Goal: Task Accomplishment & Management: Complete application form

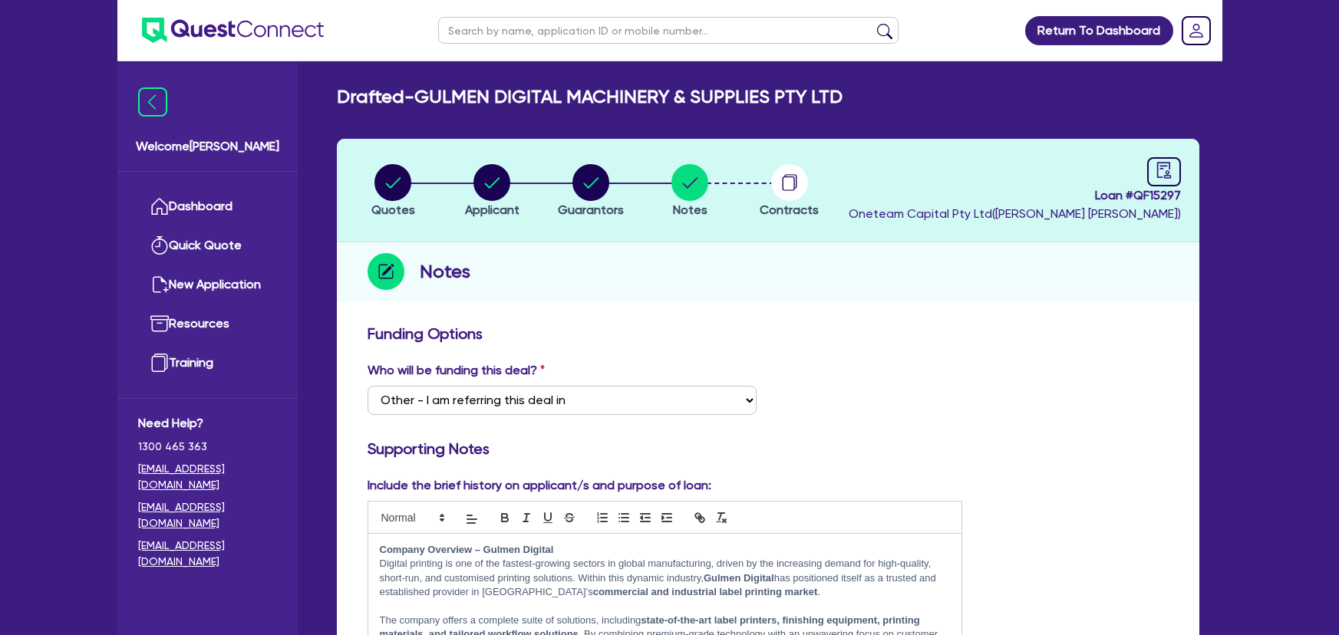
select select "Other"
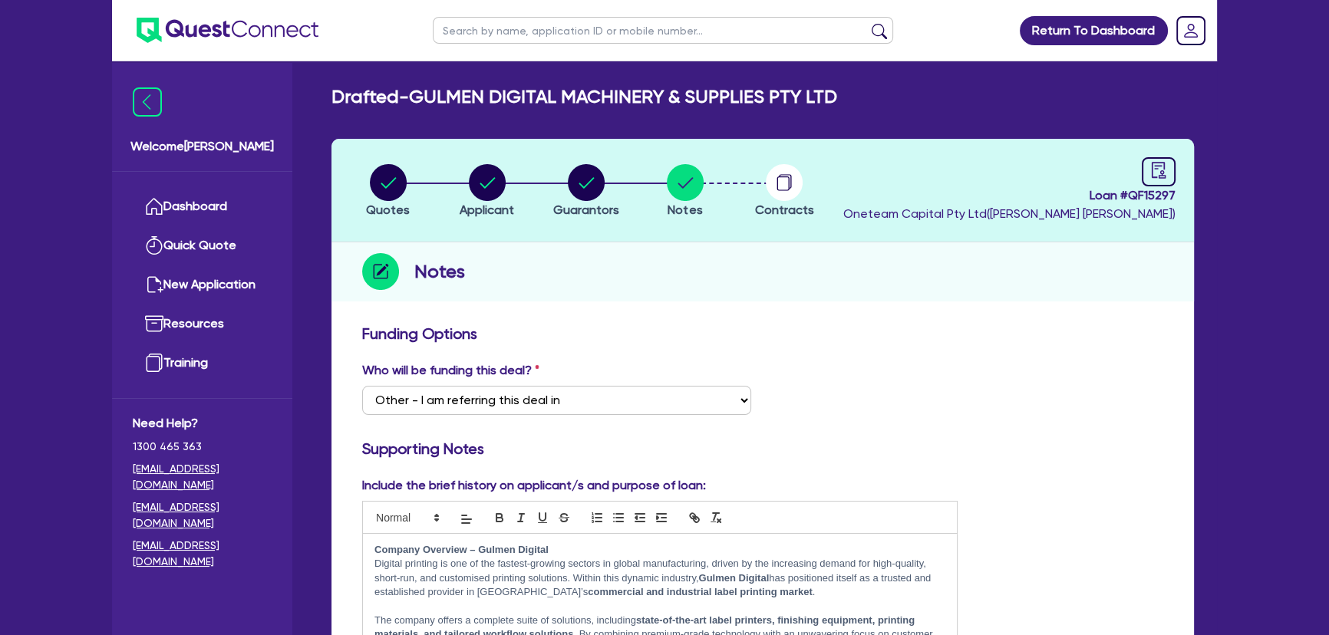
click at [286, 35] on img at bounding box center [228, 30] width 182 height 25
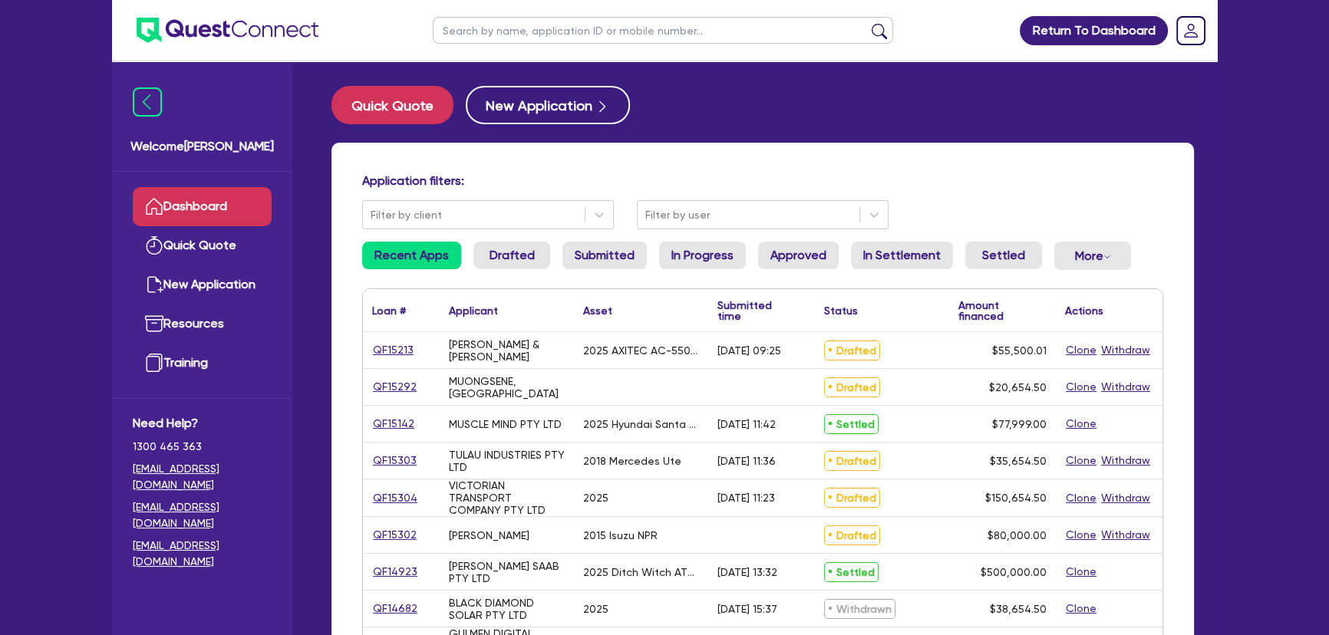
click at [650, 35] on input "text" at bounding box center [663, 30] width 460 height 27
type input "[PERSON_NAME]"
click at [867, 23] on button "submit" at bounding box center [879, 33] width 25 height 21
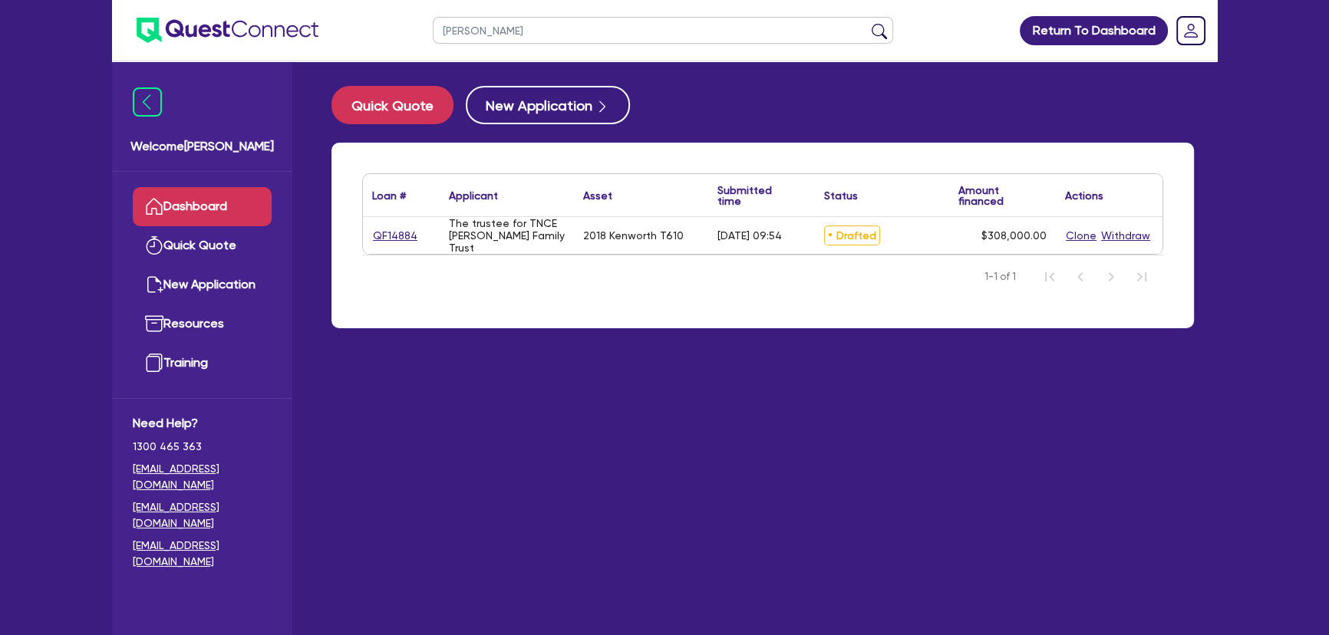
drag, startPoint x: 368, startPoint y: 239, endPoint x: 376, endPoint y: 236, distance: 9.0
click at [374, 238] on div "QF14884" at bounding box center [401, 235] width 77 height 37
click at [377, 236] on link "QF14884" at bounding box center [395, 236] width 46 height 18
select select "PRIMARY_ASSETS"
select select "HEAVY_TRUCKS"
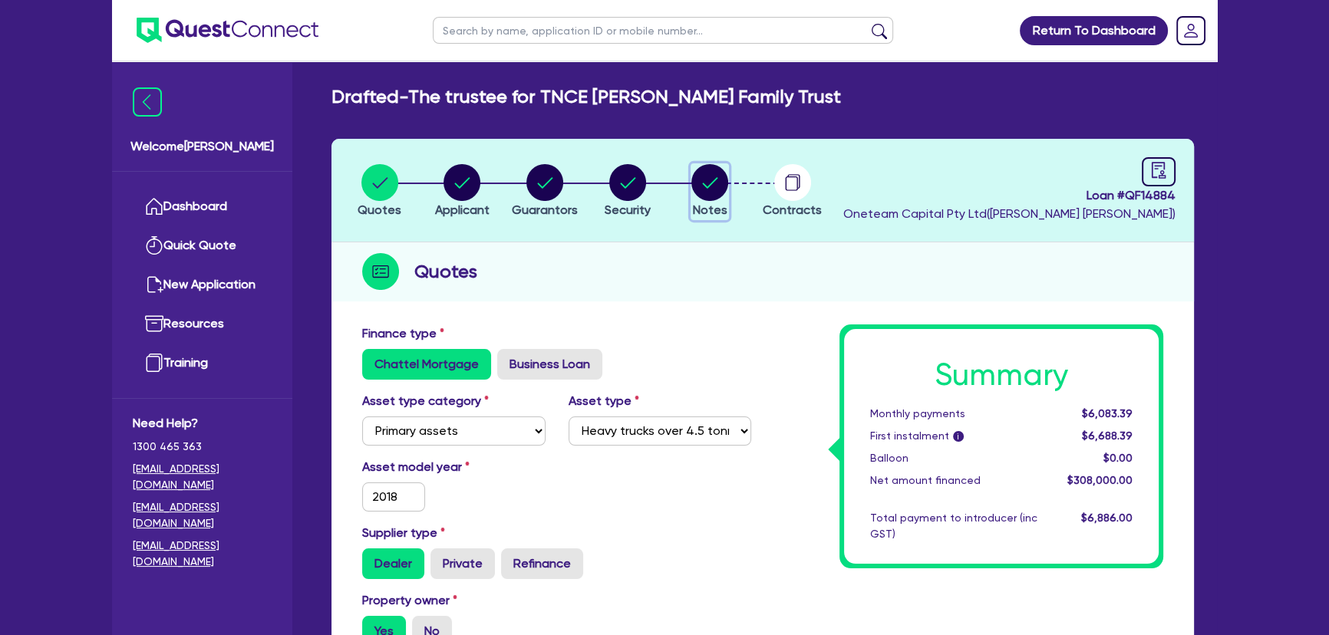
click at [709, 197] on circle "button" at bounding box center [709, 182] width 37 height 37
select select "Other"
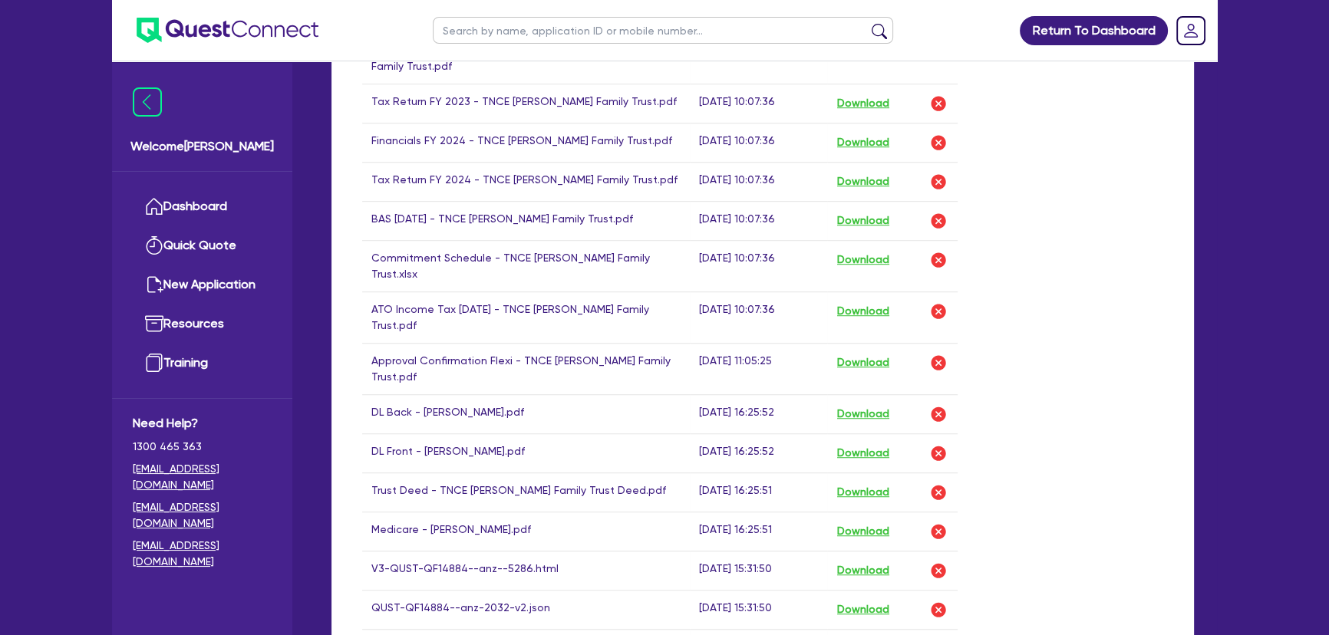
scroll to position [1255, 0]
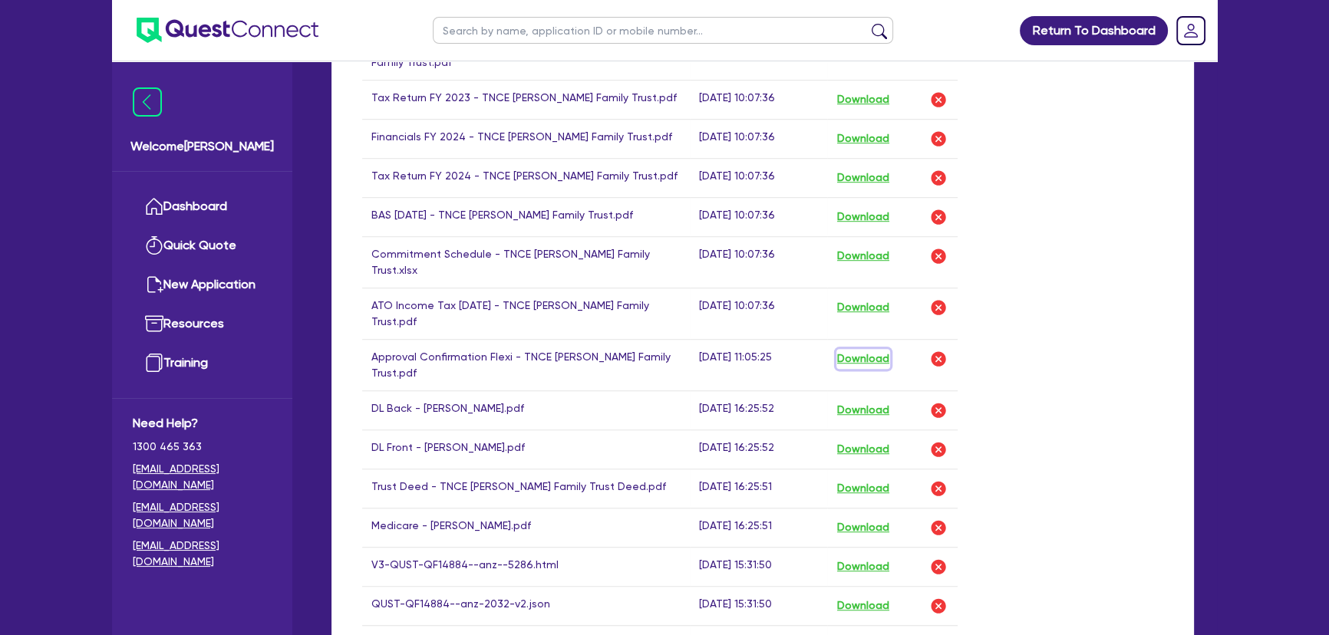
click at [889, 349] on button "Download" at bounding box center [863, 359] width 54 height 20
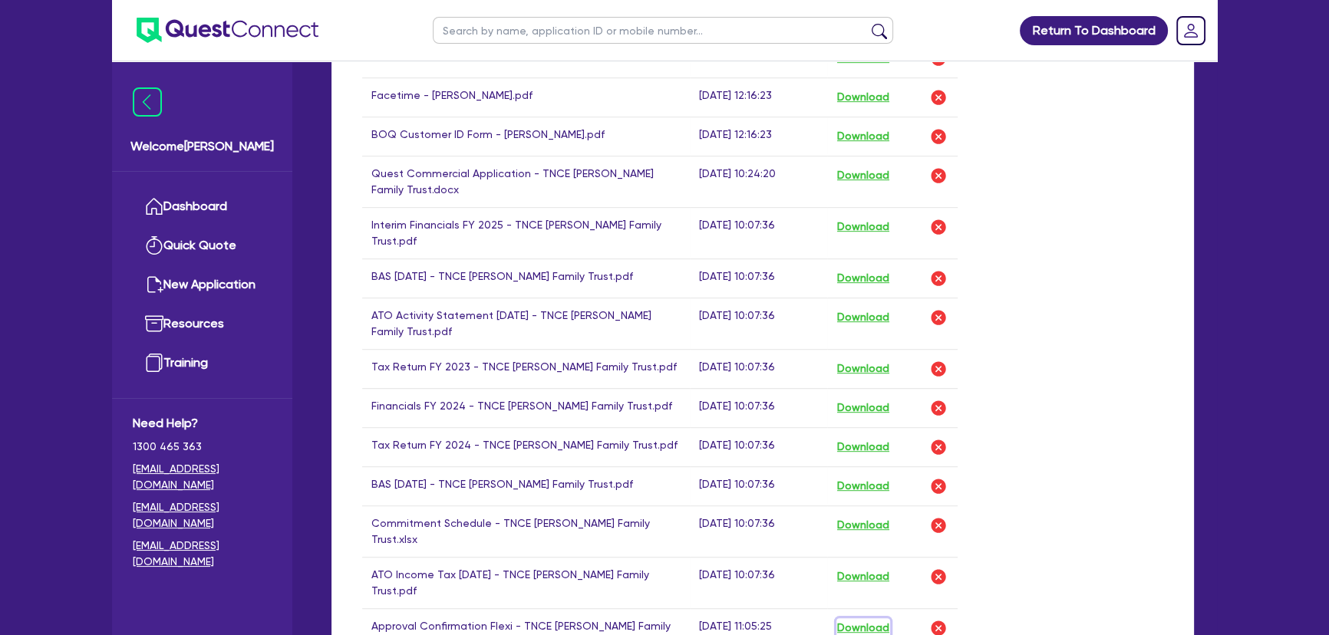
scroll to position [976, 0]
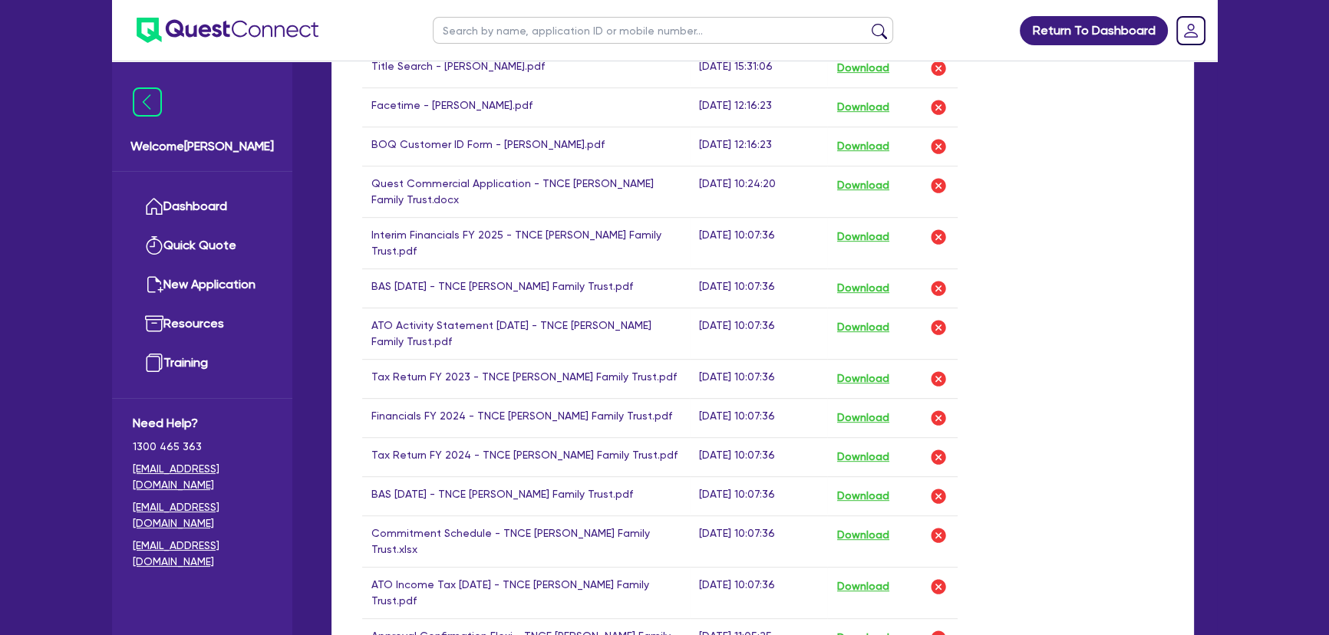
click at [246, 31] on img at bounding box center [228, 30] width 182 height 25
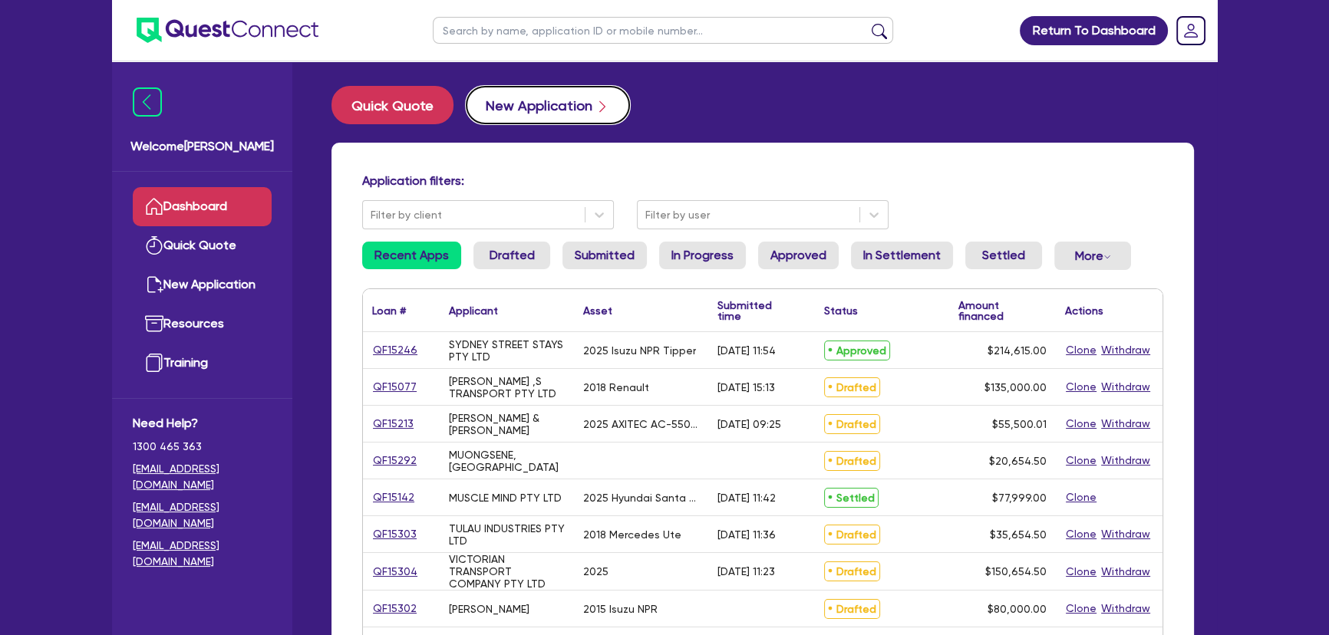
click at [520, 119] on button "New Application" at bounding box center [548, 105] width 164 height 38
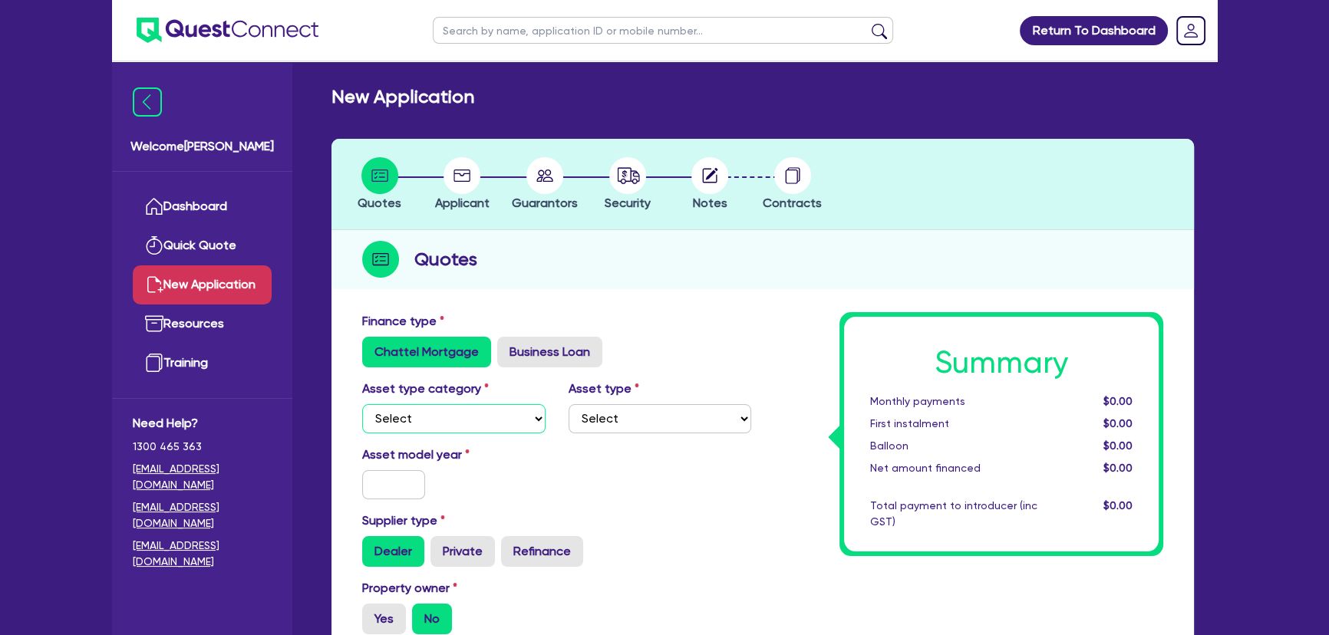
click at [460, 427] on select "Select Cars and light trucks Primary assets Secondary assets Tertiary assets" at bounding box center [453, 418] width 183 height 29
select select "CARS_AND_LIGHT_TRUCKS"
click at [362, 404] on select "Select Cars and light trucks Primary assets Secondary assets Tertiary assets" at bounding box center [453, 418] width 183 height 29
click at [625, 414] on select "Select Passenger vehicles Vans and utes Light trucks up to 4.5 tonne" at bounding box center [660, 418] width 183 height 29
select select "PASSENGER_VEHICLES"
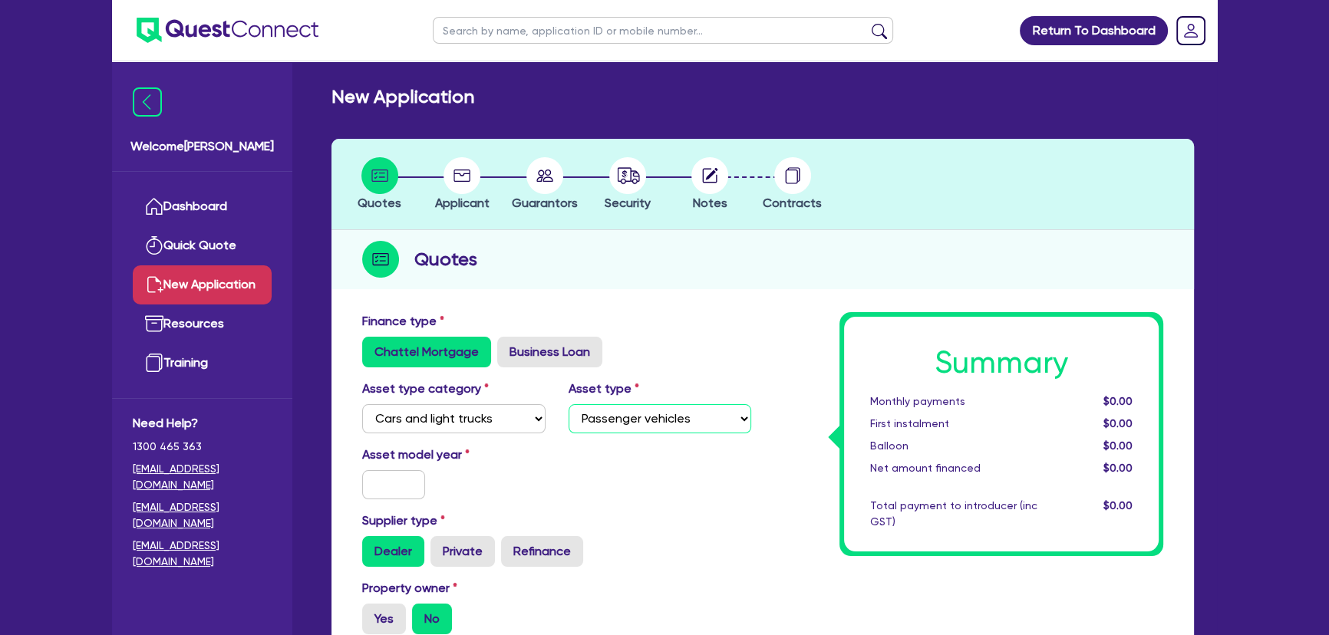
click at [569, 404] on select "Select Passenger vehicles Vans and utes Light trucks up to 4.5 tonne" at bounding box center [660, 418] width 183 height 29
click at [459, 414] on select "Select Cars and light trucks Primary assets Secondary assets Tertiary assets" at bounding box center [453, 418] width 183 height 29
click at [362, 404] on select "Select Cars and light trucks Primary assets Secondary assets Tertiary assets" at bounding box center [453, 418] width 183 height 29
click at [659, 422] on select "Select Passenger vehicles Vans and utes Light trucks up to 4.5 tonne" at bounding box center [660, 418] width 183 height 29
click at [521, 414] on select "Select Cars and light trucks Primary assets Secondary assets Tertiary assets" at bounding box center [453, 418] width 183 height 29
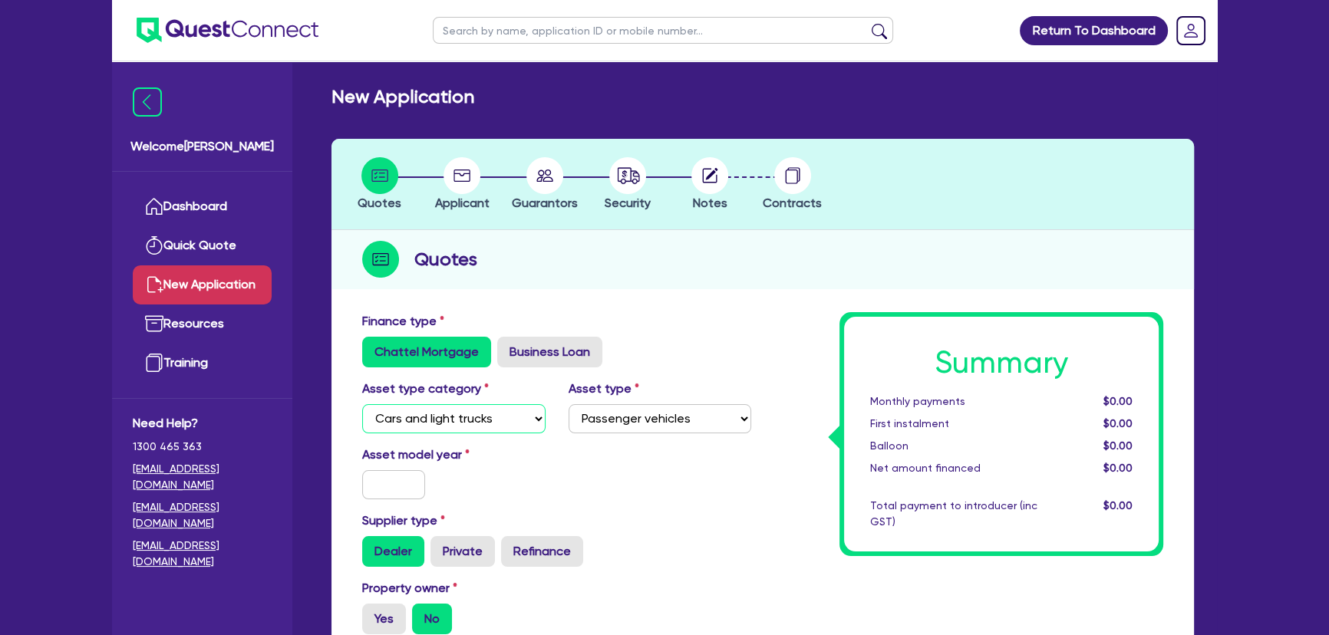
select select "PRIMARY_ASSETS"
click at [362, 404] on select "Select Cars and light trucks Primary assets Secondary assets Tertiary assets" at bounding box center [453, 418] width 183 height 29
click at [590, 434] on div "Asset type category Select Cars and light trucks Primary assets Secondary asset…" at bounding box center [557, 413] width 412 height 66
click at [598, 426] on select "Select Heavy trucks over 4.5 tonne Trailers Bus and coaches Yellow goods and ex…" at bounding box center [660, 418] width 183 height 29
select select "HEAVY_TRUCKS"
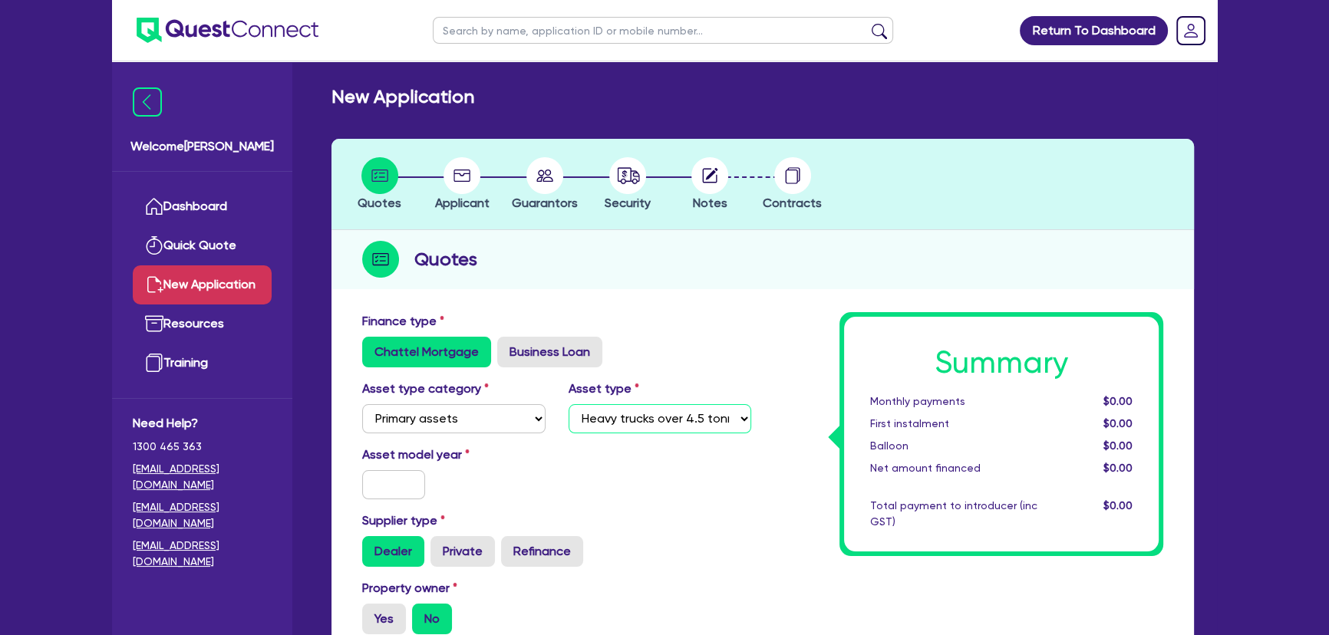
click at [569, 404] on select "Select Heavy trucks over 4.5 tonne Trailers Bus and coaches Yellow goods and ex…" at bounding box center [660, 418] width 183 height 29
click at [389, 483] on input "text" at bounding box center [393, 484] width 63 height 29
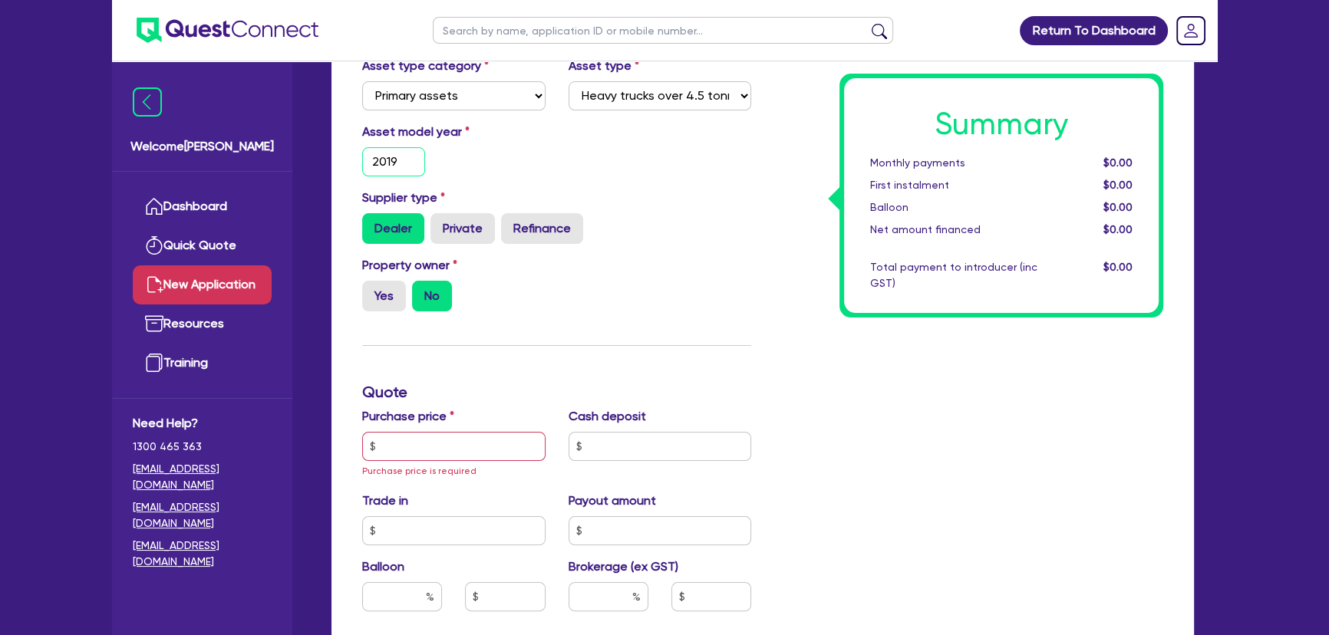
scroll to position [348, 0]
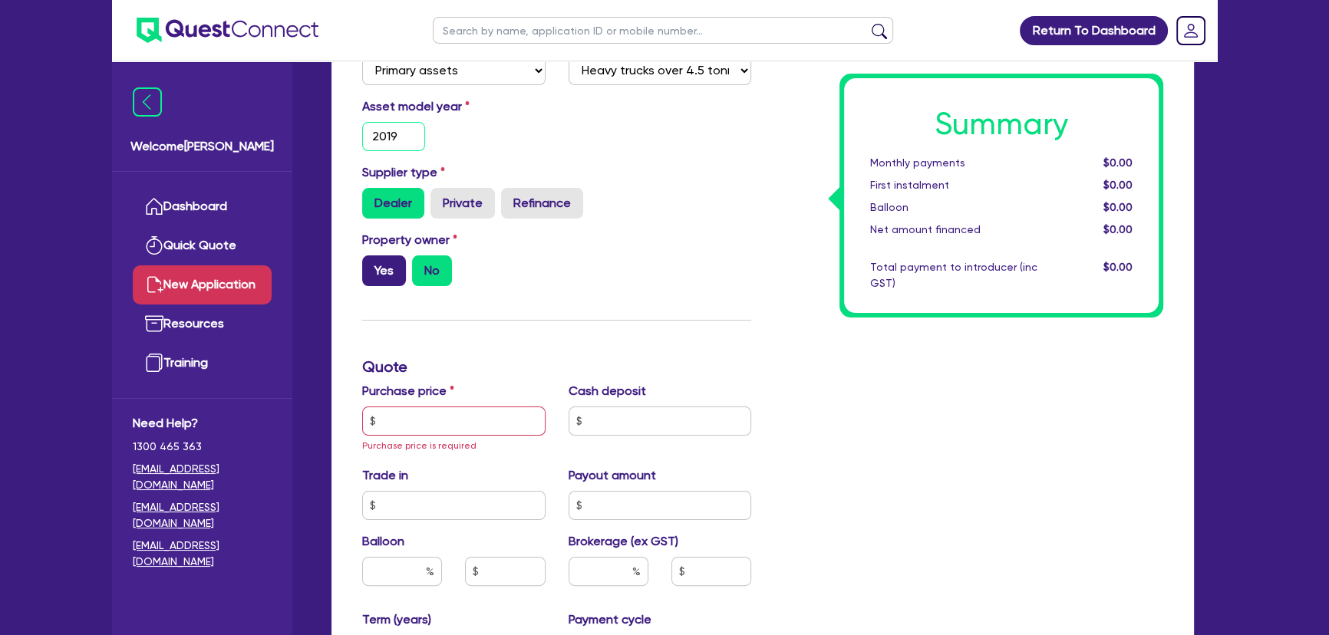
type input "2019"
click at [392, 274] on label "Yes" at bounding box center [384, 271] width 44 height 31
click at [372, 265] on input "Yes" at bounding box center [367, 261] width 10 height 10
radio input "true"
click at [458, 430] on input "text" at bounding box center [453, 421] width 183 height 29
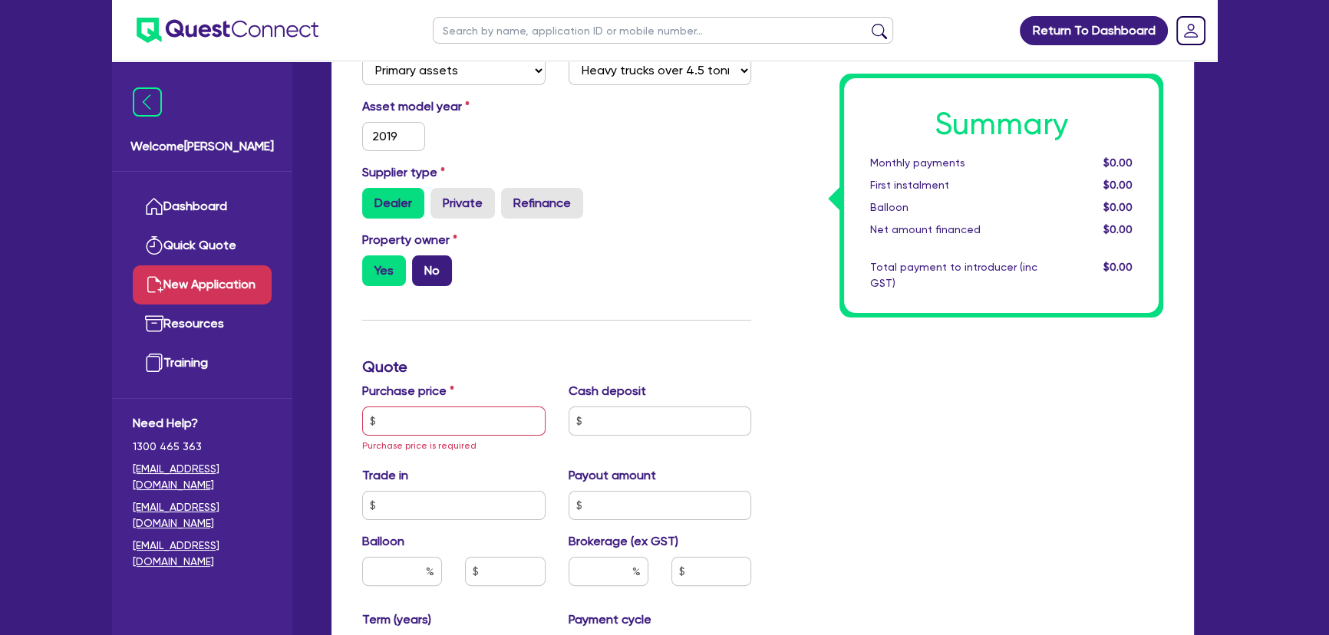
click at [437, 266] on label "No" at bounding box center [432, 271] width 40 height 31
click at [422, 265] on input "No" at bounding box center [417, 261] width 10 height 10
radio input "true"
click at [426, 418] on input "text" at bounding box center [453, 421] width 183 height 29
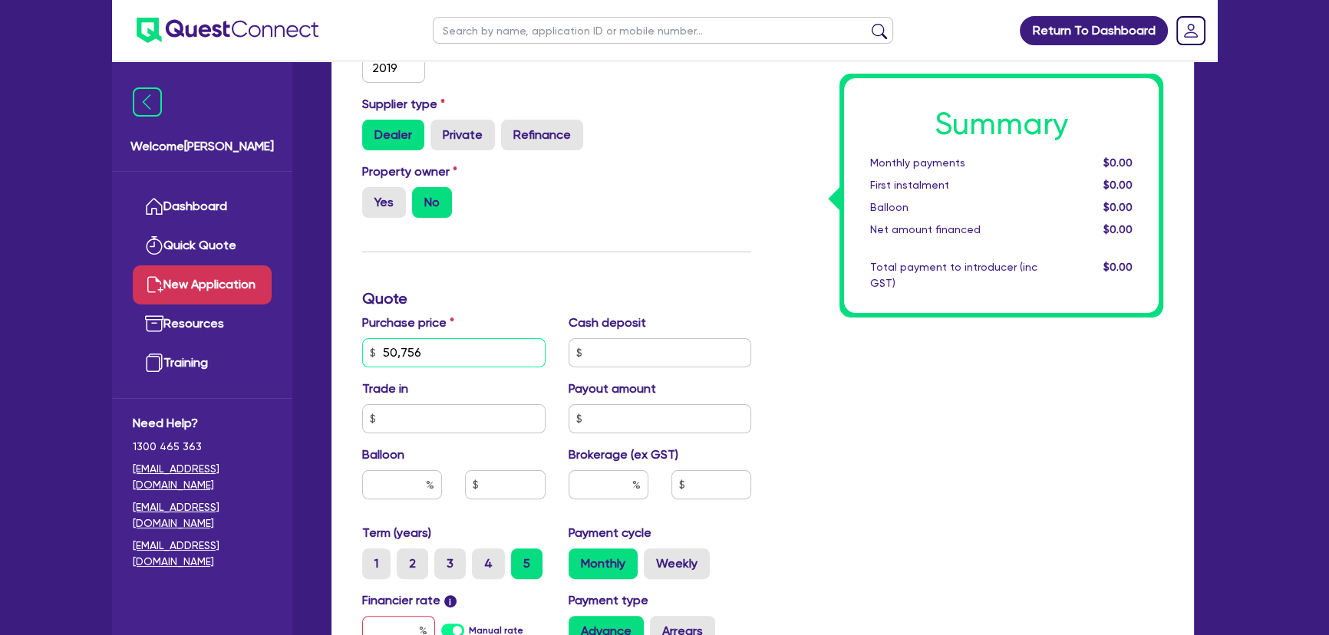
scroll to position [558, 0]
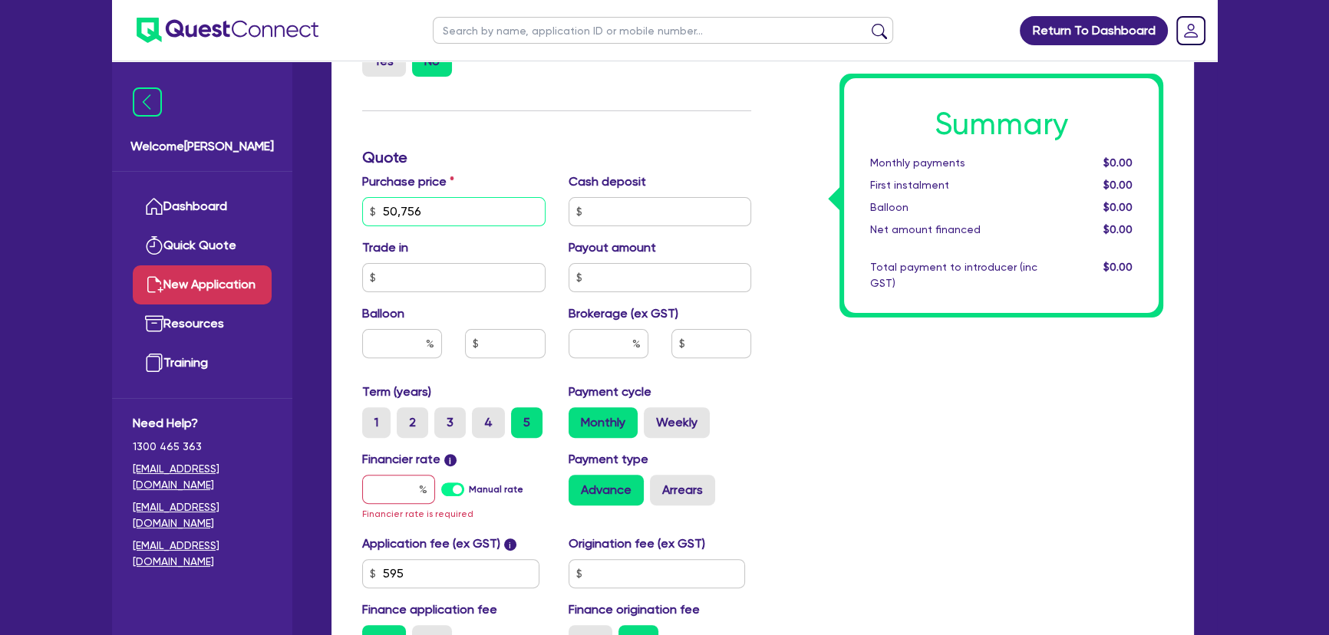
type input "50,756"
click at [654, 239] on label "Payout amount" at bounding box center [612, 248] width 87 height 18
click at [649, 222] on input "text" at bounding box center [660, 211] width 183 height 29
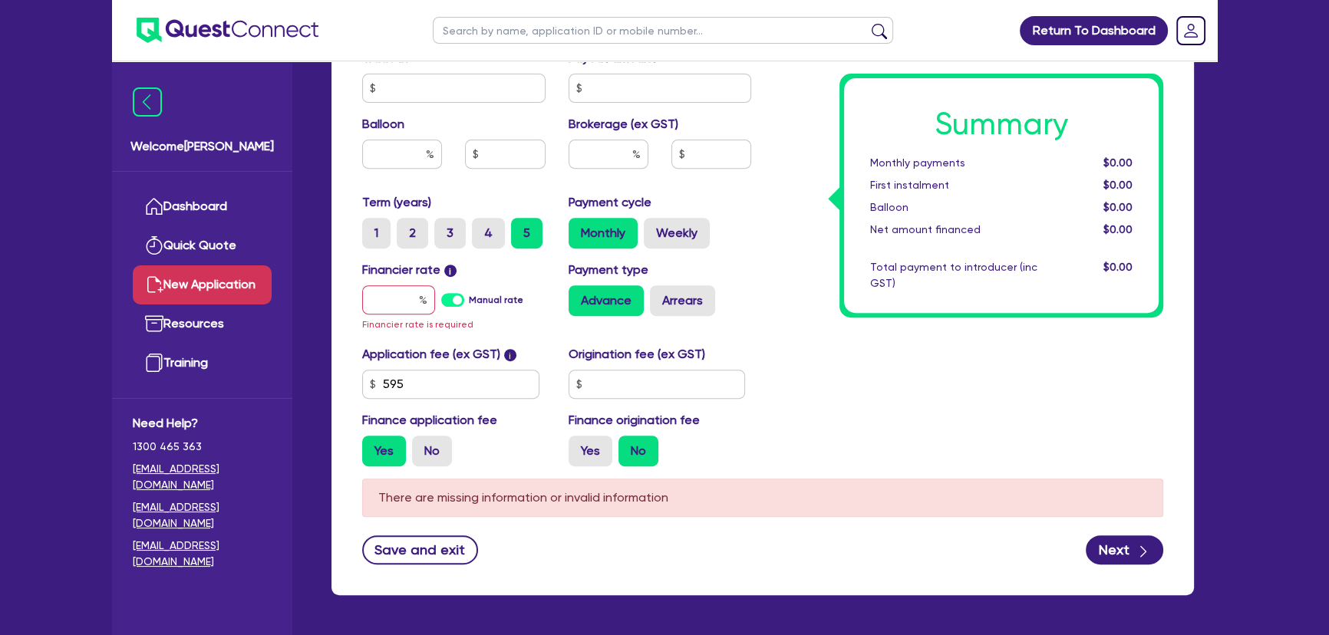
scroll to position [767, 0]
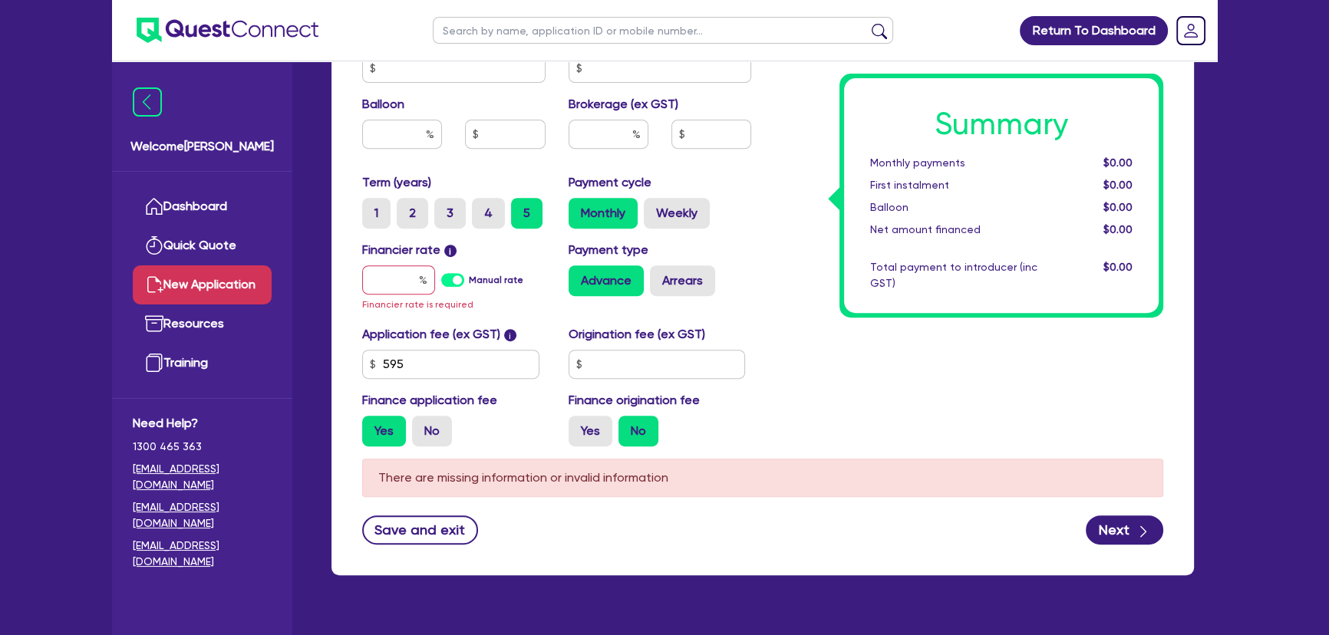
type input "10,000"
click at [421, 268] on input "text" at bounding box center [398, 279] width 73 height 29
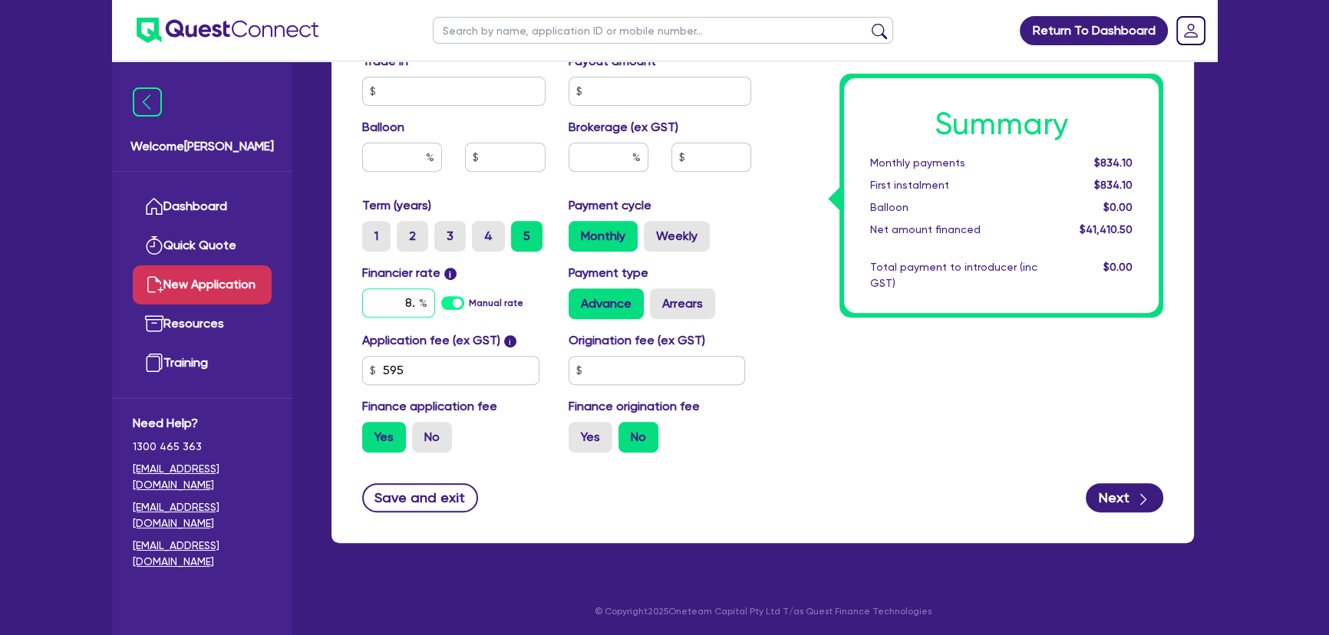
type input "8"
type input "9.15"
click at [618, 174] on div at bounding box center [608, 163] width 103 height 41
click at [615, 160] on input "text" at bounding box center [609, 157] width 80 height 29
type input "6"
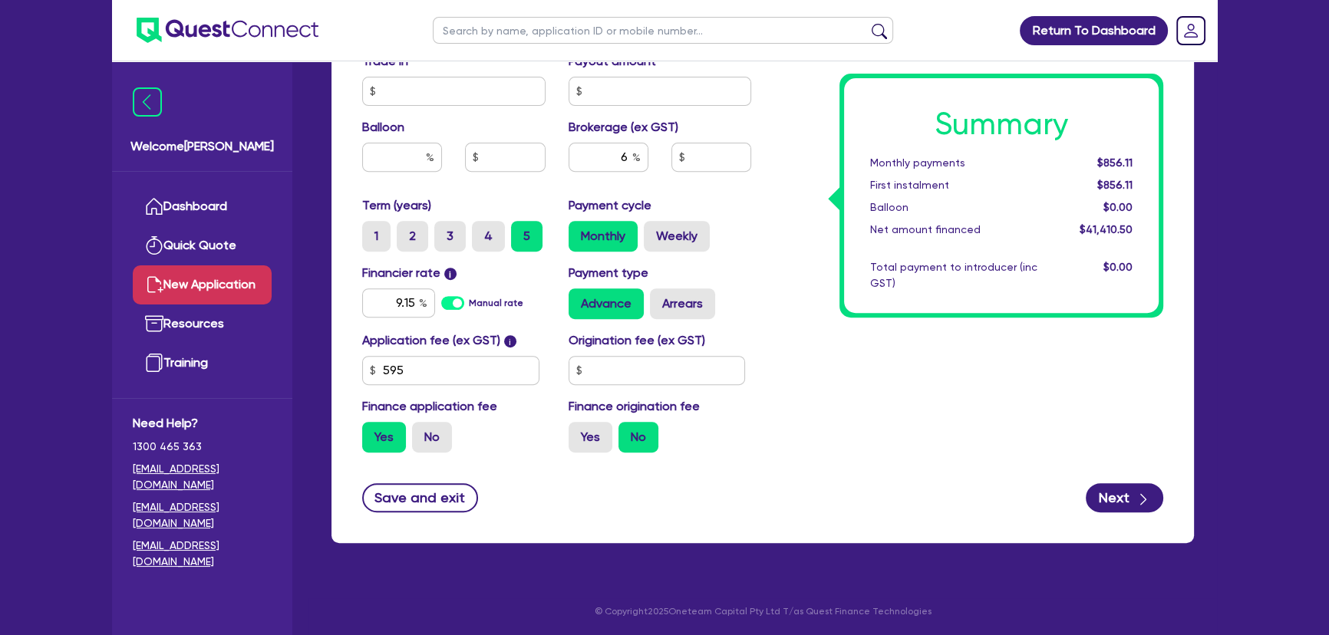
click at [847, 358] on div "Summary Monthly payments $856.11 First instalment $856.11 Balloon $0.00 Net amo…" at bounding box center [969, 16] width 412 height 897
click at [1103, 500] on button "Next" at bounding box center [1125, 497] width 78 height 29
type input "2,484.63"
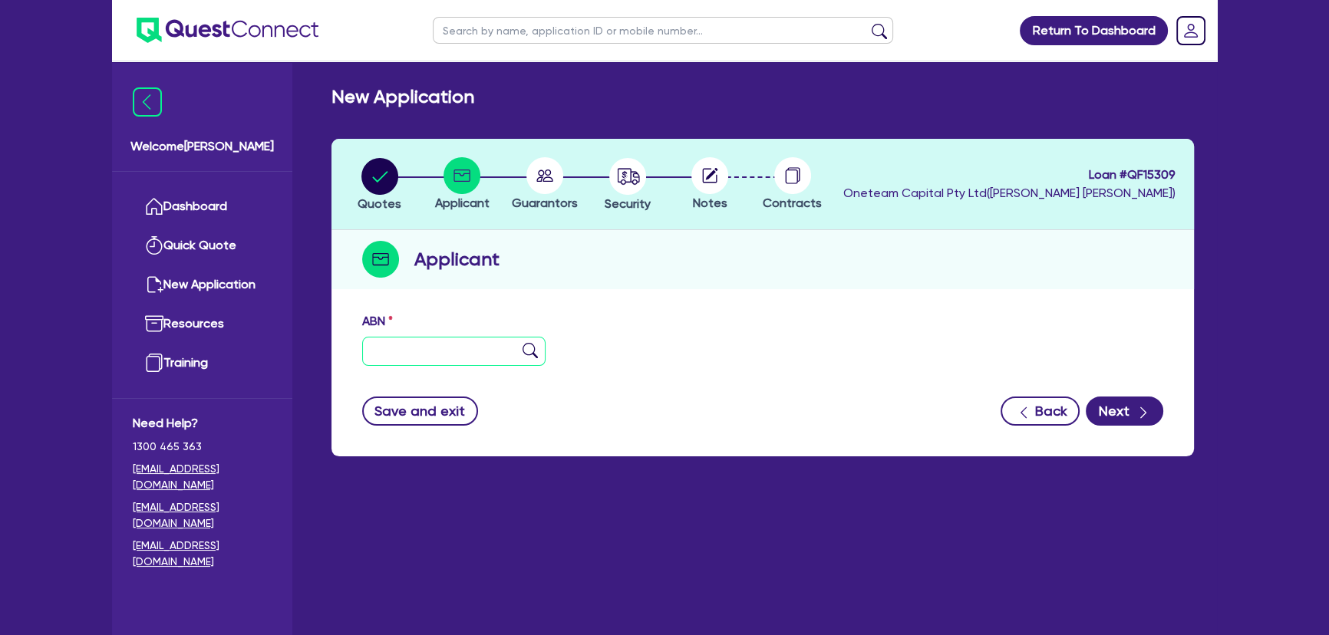
click at [400, 357] on input "text" at bounding box center [453, 351] width 183 height 29
type input "11 111 111 111"
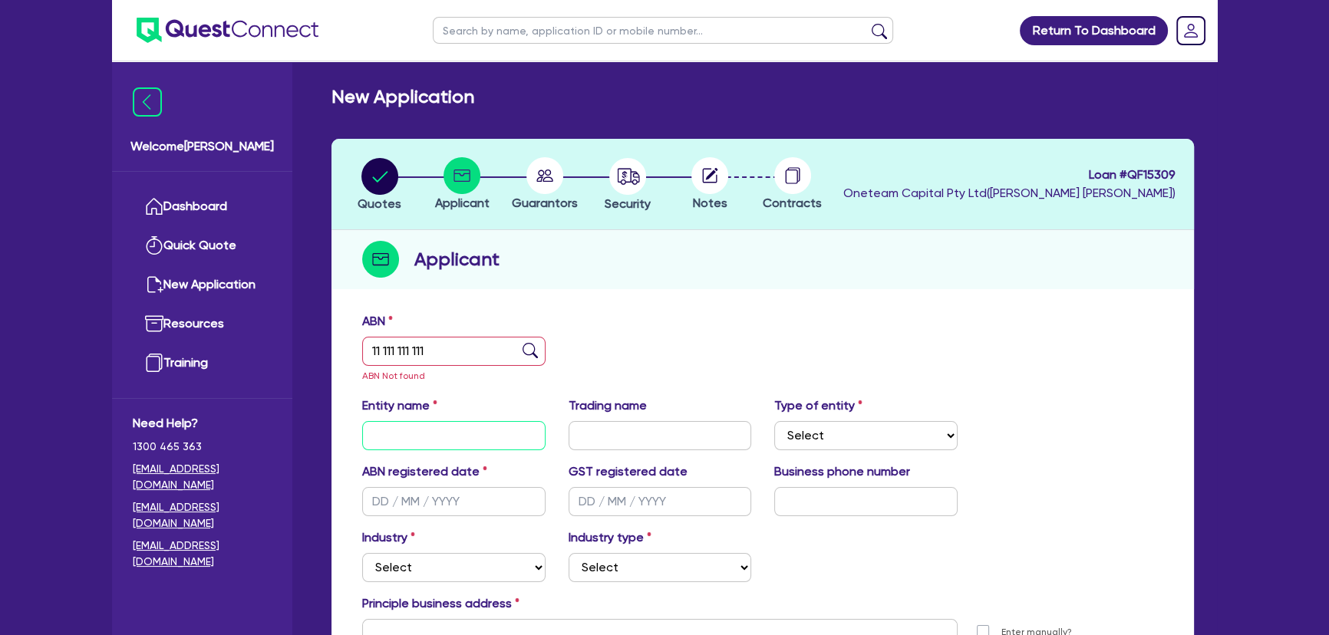
click at [476, 436] on input "text" at bounding box center [453, 435] width 183 height 29
click at [433, 454] on div "Entity name Trading name Type of entity Select Sole Trader Company Partnership …" at bounding box center [763, 430] width 824 height 66
click at [430, 437] on input "text" at bounding box center [453, 435] width 183 height 29
paste input "[PERSON_NAME]"
type input "[PERSON_NAME]"
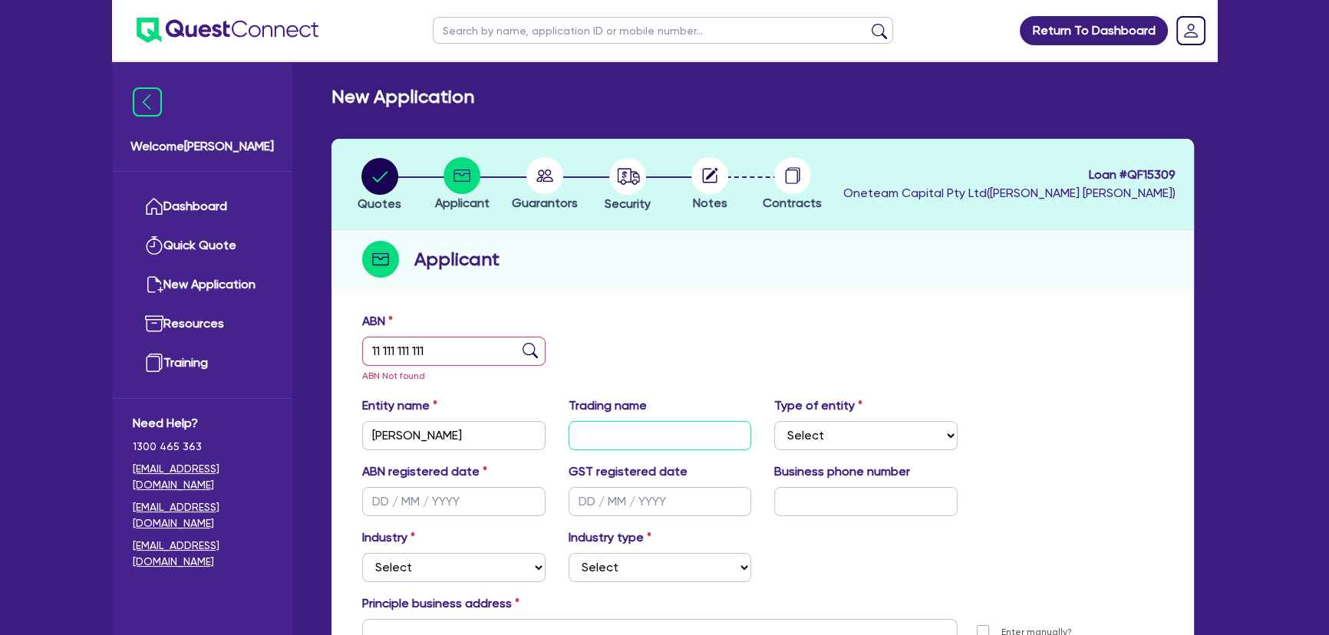
click at [665, 427] on input "text" at bounding box center [660, 435] width 183 height 29
paste input "[PERSON_NAME]"
type input "[PERSON_NAME]"
click at [832, 430] on select "Select Sole Trader Company Partnership Trust" at bounding box center [865, 435] width 183 height 29
select select "SOLE_TRADER"
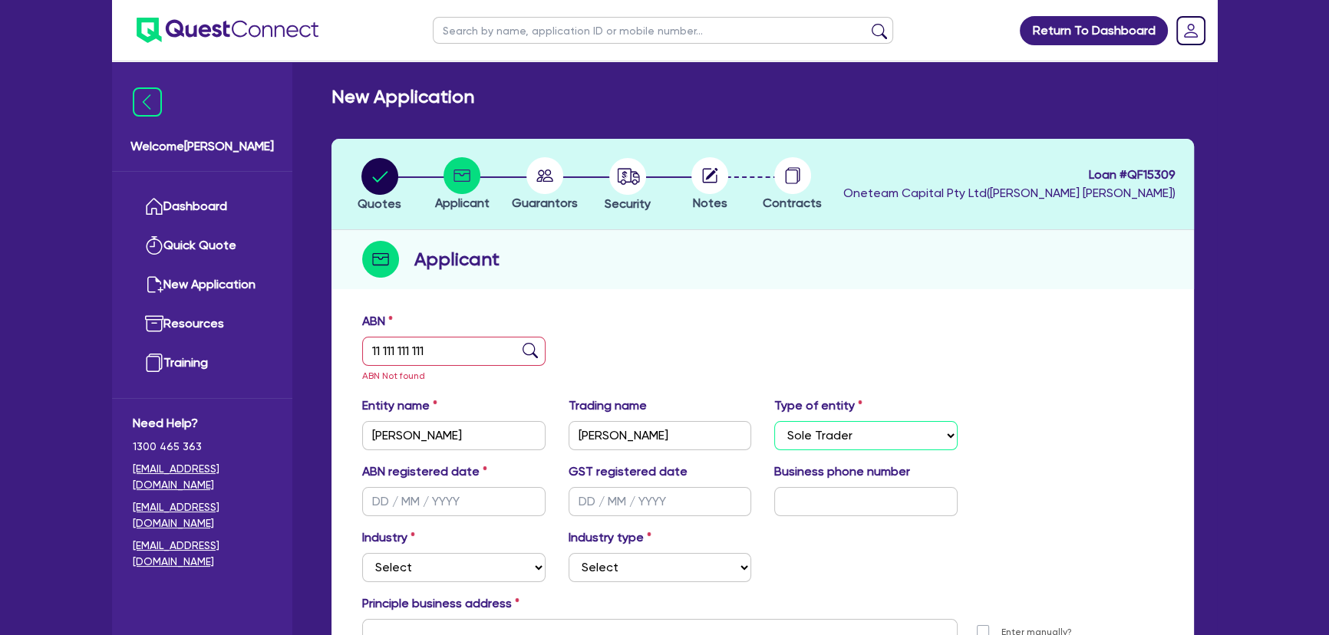
click at [774, 421] on select "Select Sole Trader Company Partnership Trust" at bounding box center [865, 435] width 183 height 29
click at [450, 567] on select "Select Accomodation & Food Services Administrative & Support Services Agricultu…" at bounding box center [453, 567] width 183 height 29
click at [856, 499] on input "text" at bounding box center [865, 501] width 183 height 29
drag, startPoint x: 691, startPoint y: 180, endPoint x: 702, endPoint y: 179, distance: 10.9
click at [694, 180] on icon at bounding box center [709, 175] width 37 height 37
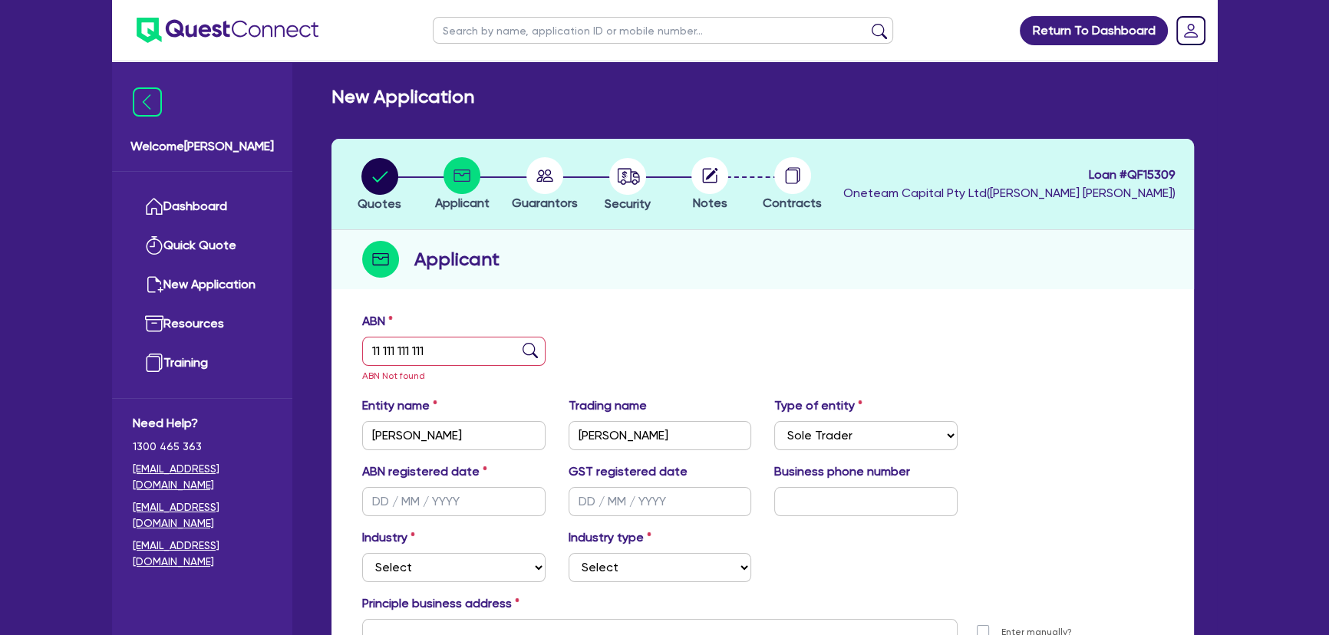
drag, startPoint x: 711, startPoint y: 177, endPoint x: 615, endPoint y: 190, distance: 97.5
click at [706, 177] on icon at bounding box center [709, 175] width 37 height 37
click at [615, 190] on circle "button" at bounding box center [627, 176] width 37 height 37
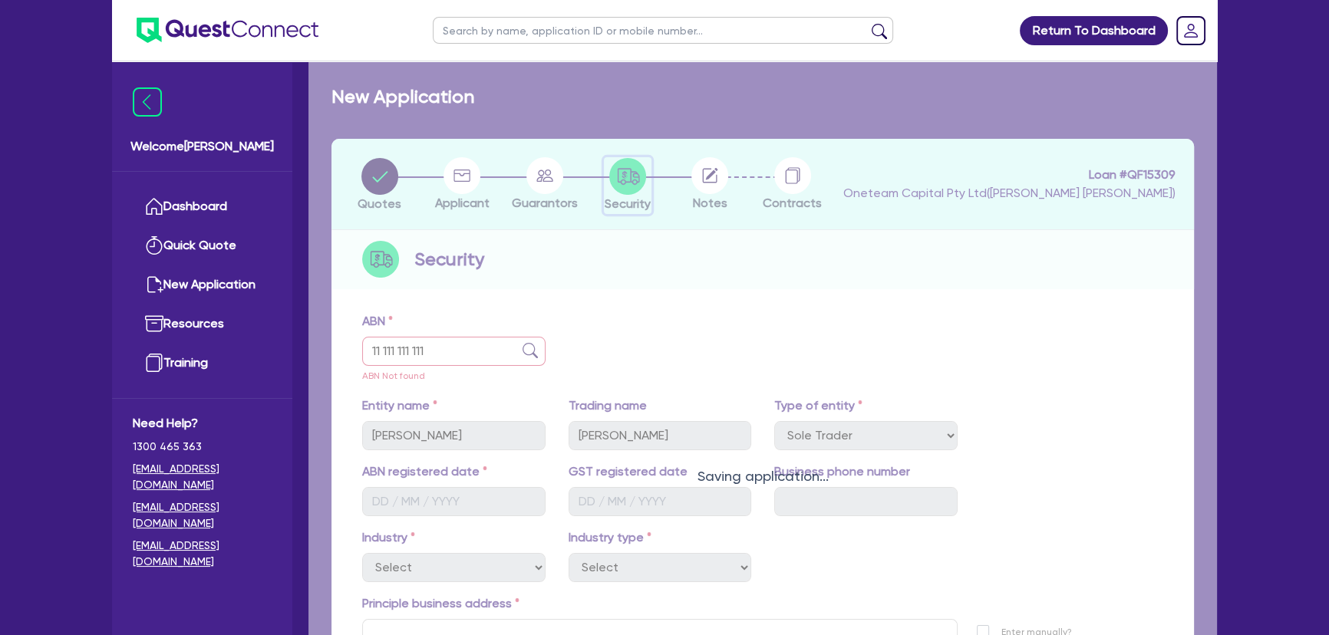
select select "PRIMARY_ASSETS"
select select "HEAVY_TRUCKS"
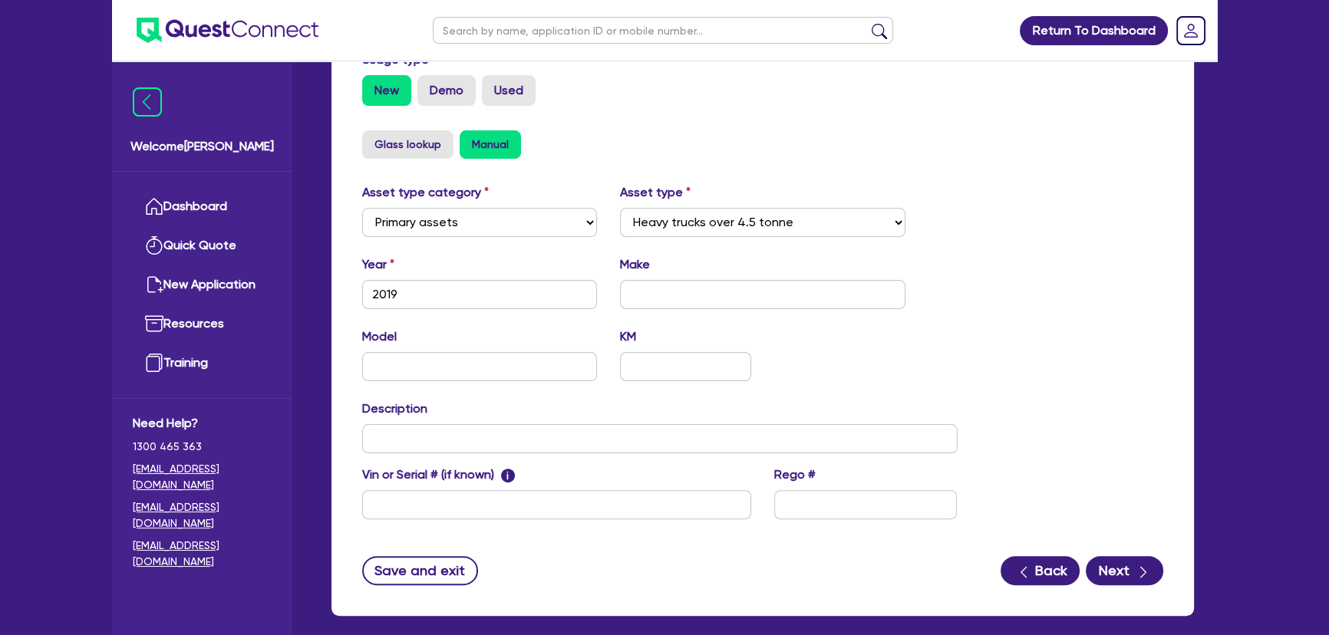
scroll to position [532, 0]
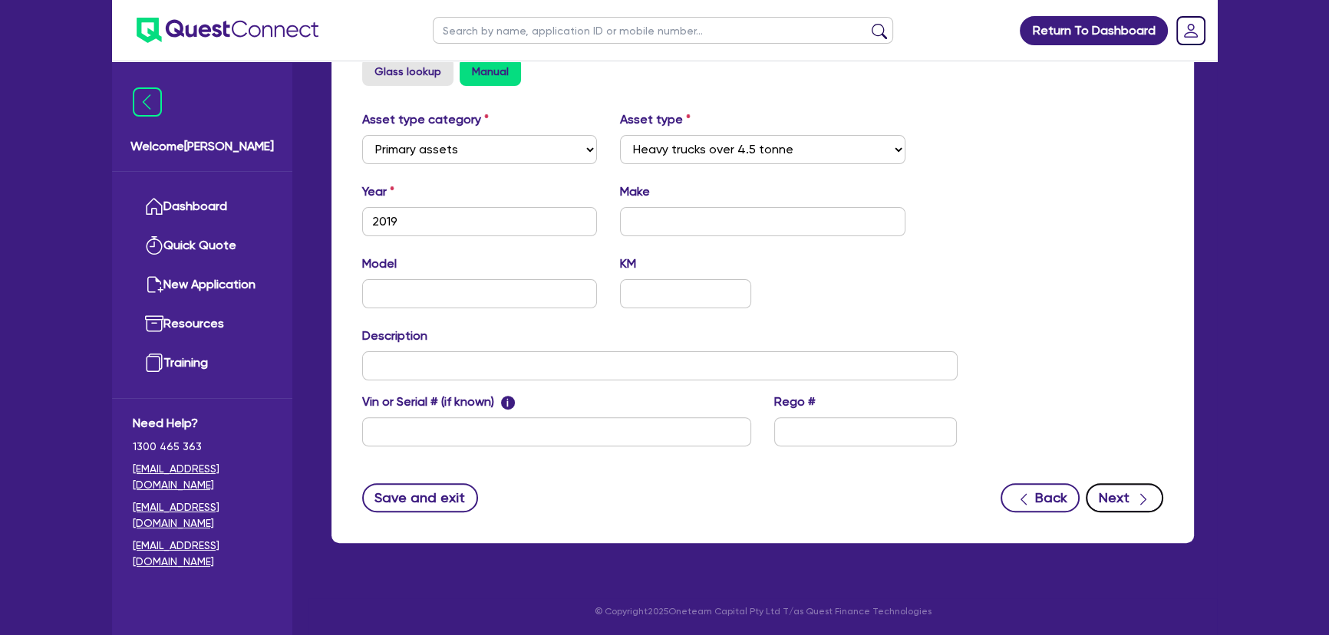
click at [1128, 491] on button "Next" at bounding box center [1125, 497] width 78 height 29
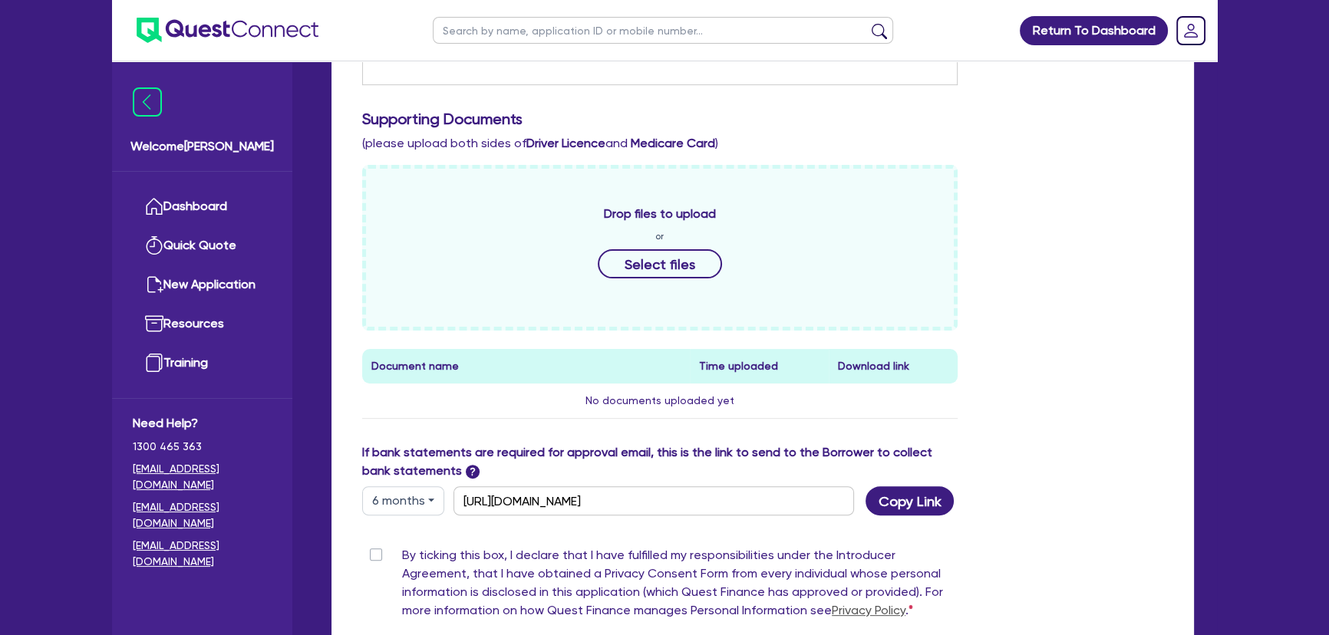
scroll to position [698, 0]
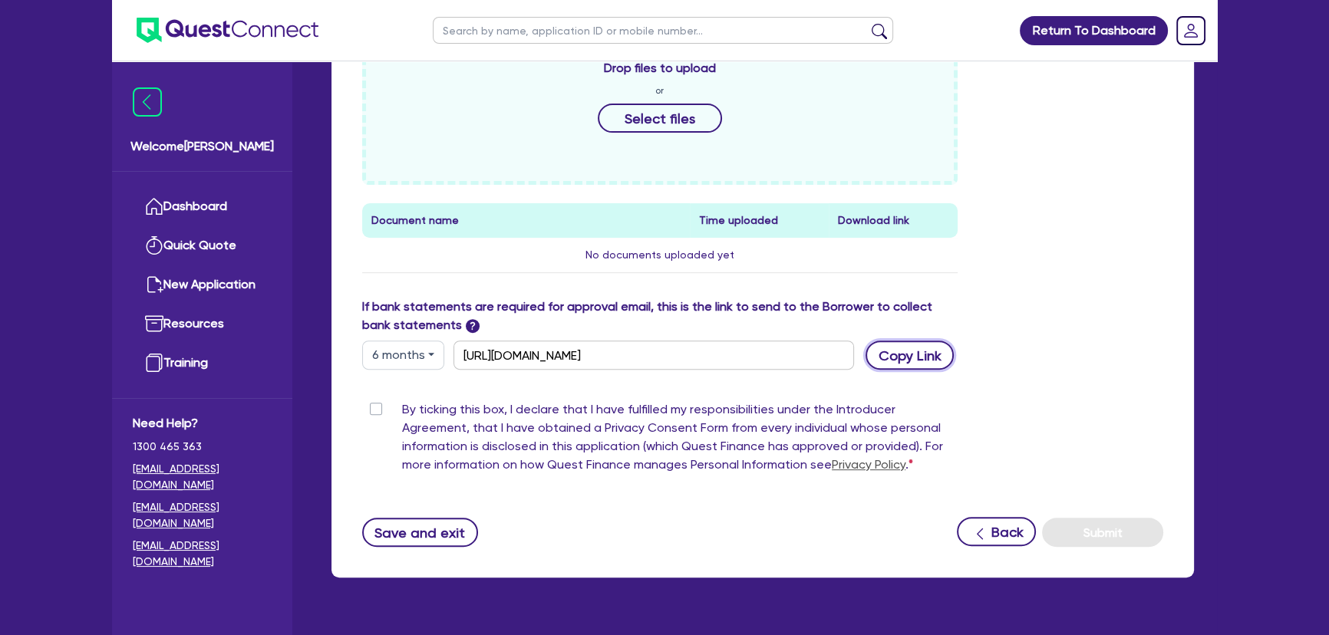
click at [917, 354] on button "Copy Link" at bounding box center [910, 355] width 88 height 29
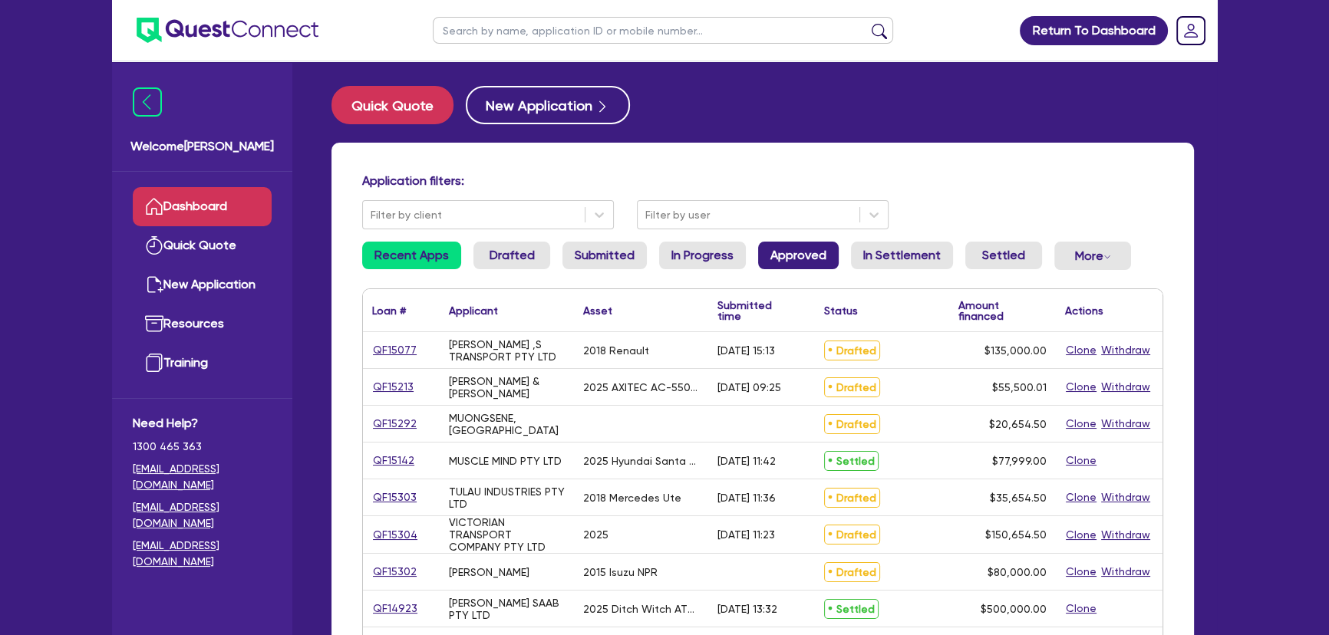
click at [777, 246] on link "Approved" at bounding box center [798, 256] width 81 height 28
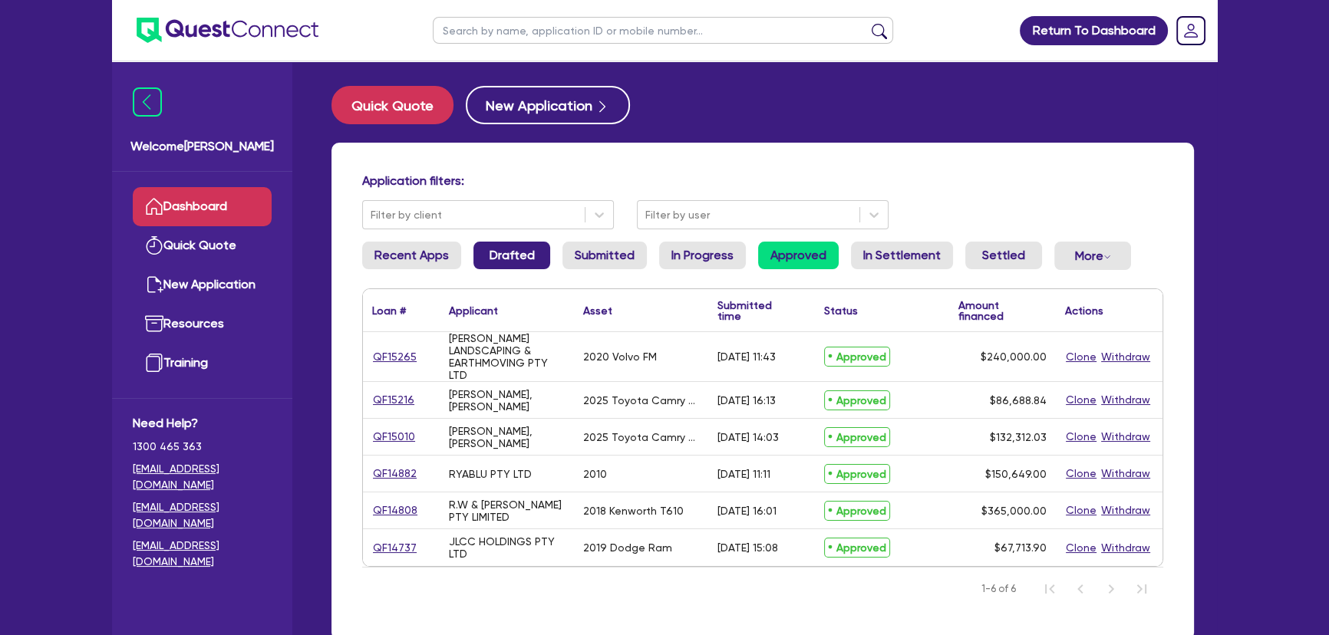
drag, startPoint x: 500, startPoint y: 271, endPoint x: 506, endPoint y: 255, distance: 17.5
click at [500, 264] on li "Drafted" at bounding box center [511, 262] width 77 height 41
click at [499, 261] on link "Drafted" at bounding box center [511, 256] width 77 height 28
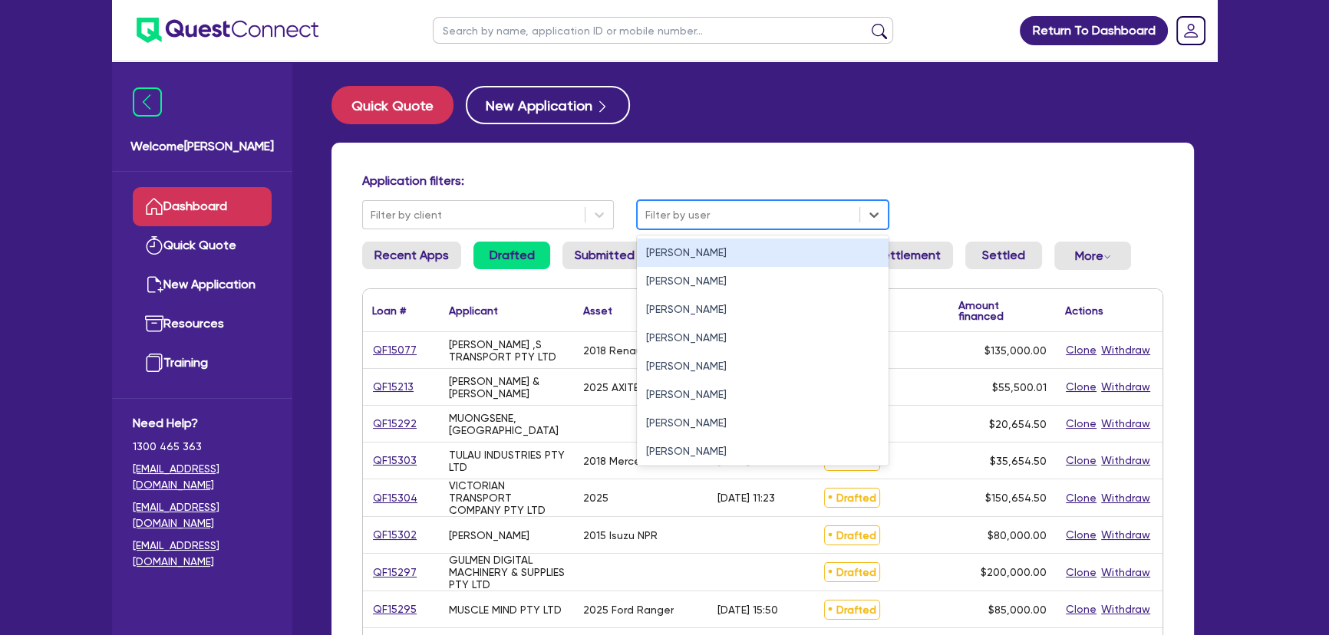
click at [686, 218] on div at bounding box center [748, 215] width 206 height 19
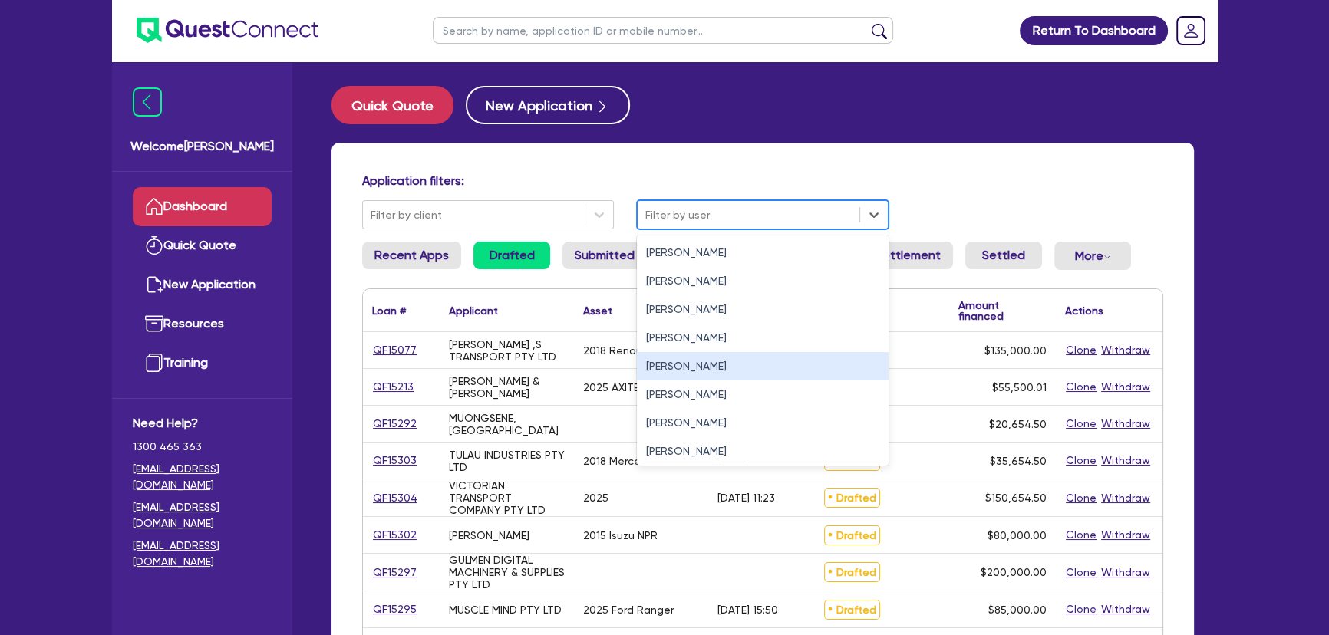
click at [678, 365] on div "[PERSON_NAME]" at bounding box center [763, 366] width 252 height 28
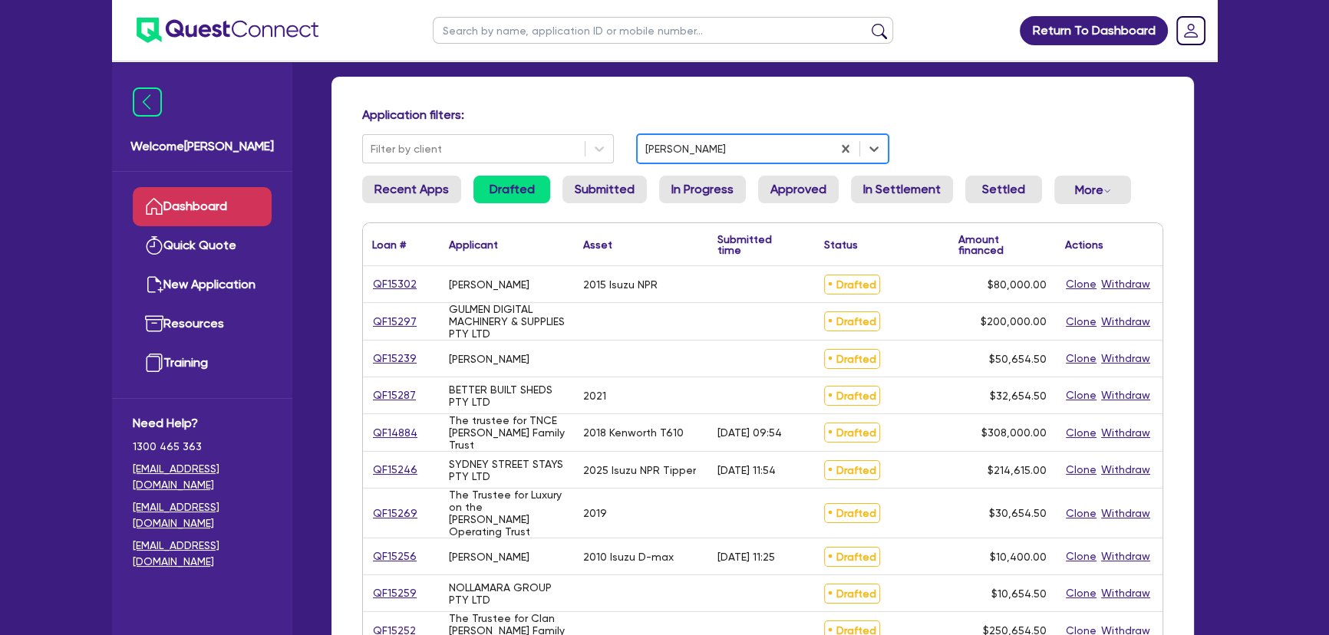
scroll to position [139, 0]
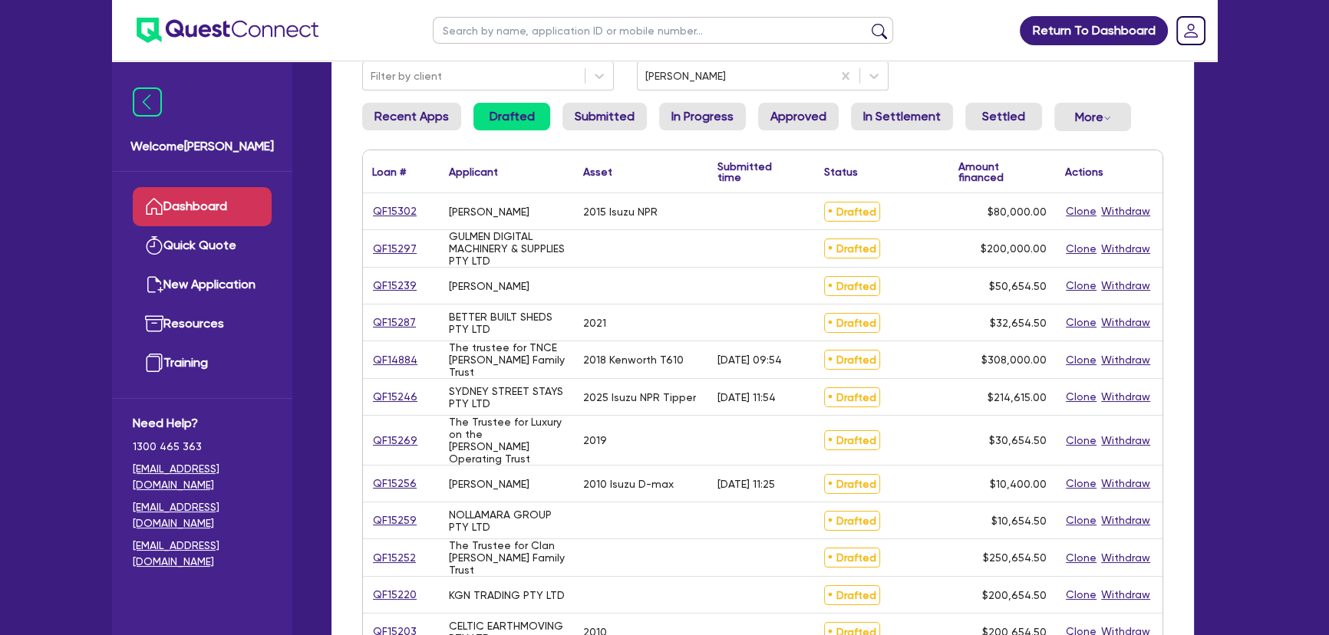
click at [415, 401] on div "QF15246" at bounding box center [401, 397] width 58 height 18
click at [404, 394] on link "QF15246" at bounding box center [395, 397] width 46 height 18
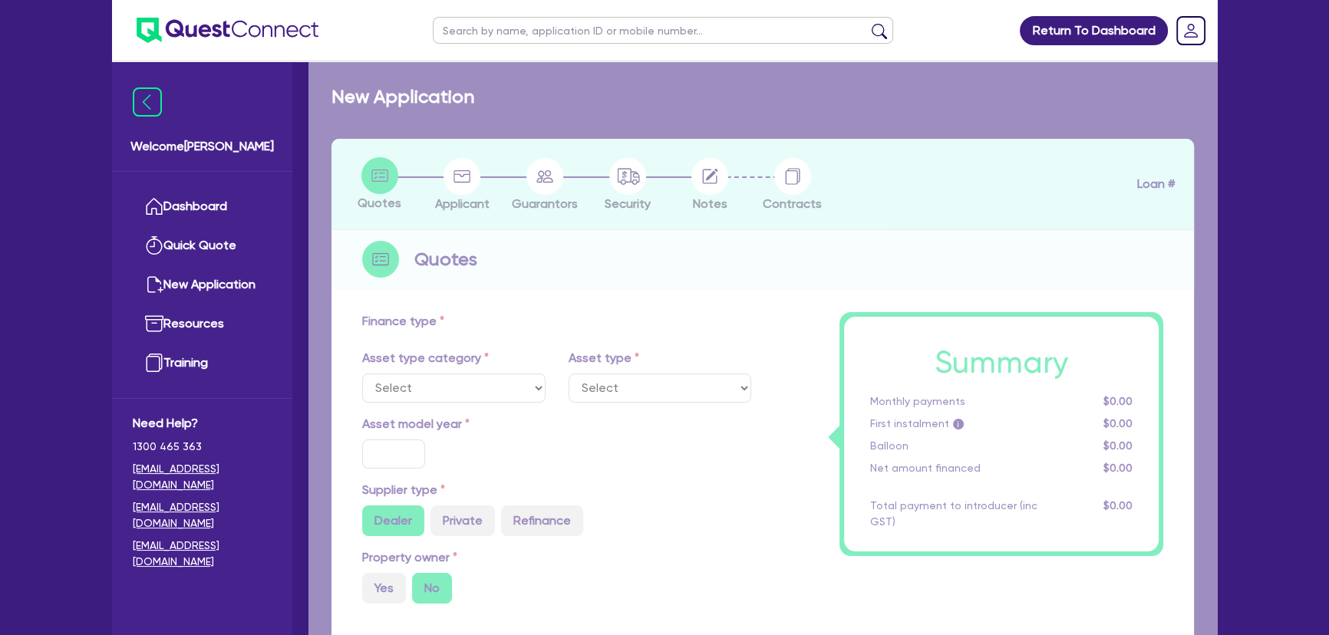
select select "PRIMARY_ASSETS"
type input "2025"
radio input "true"
type input "214,120"
type input "1.99"
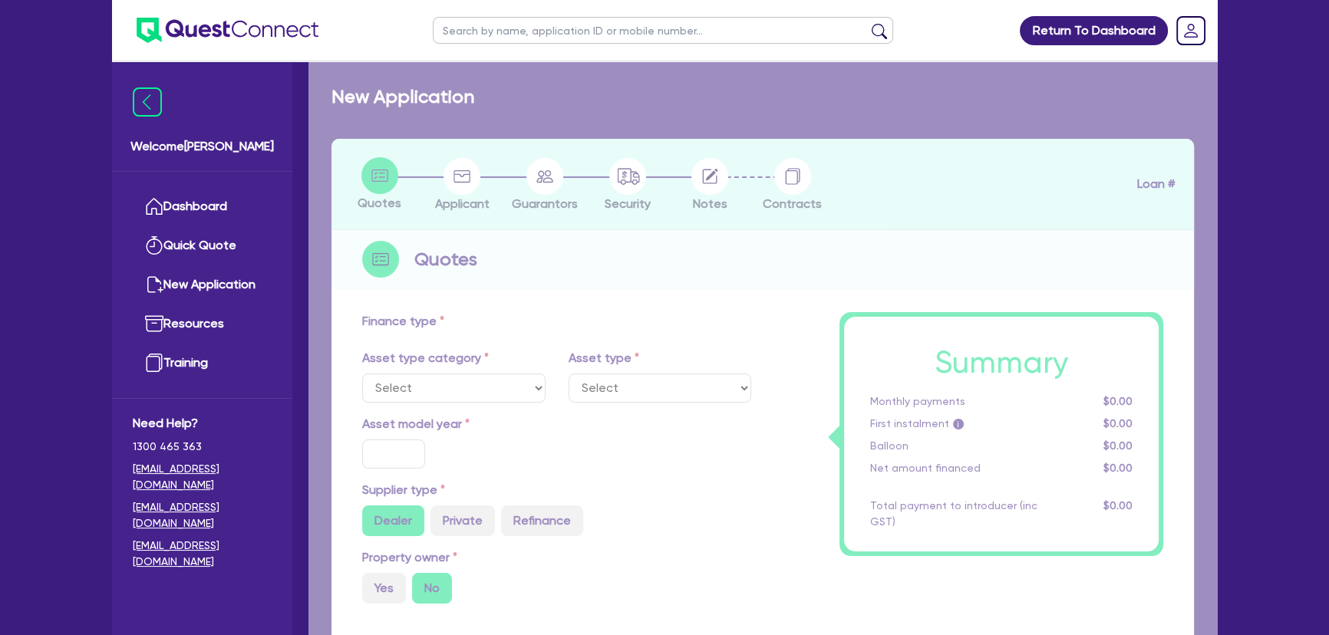
type input "4,282.4"
type input "7.85"
type input "450"
select select "HEAVY_TRUCKS"
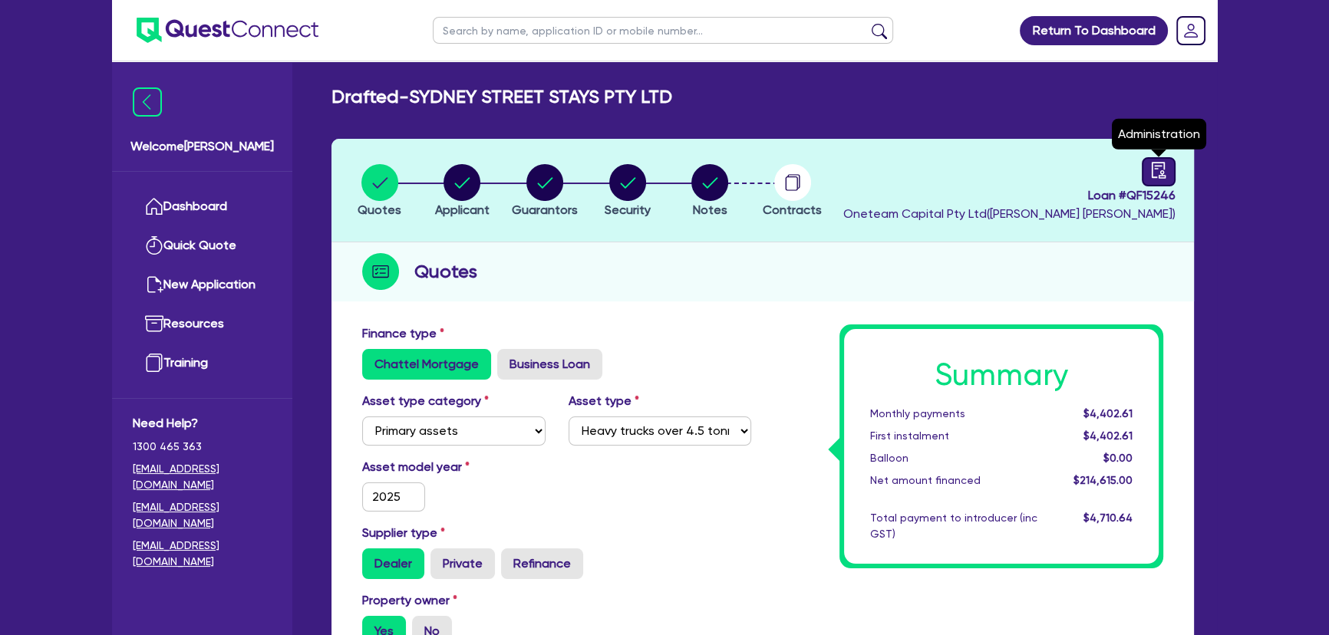
click at [1156, 171] on icon "audit" at bounding box center [1158, 170] width 17 height 17
select select "DRAFTED_AMENDED"
select select "Flexicommercial"
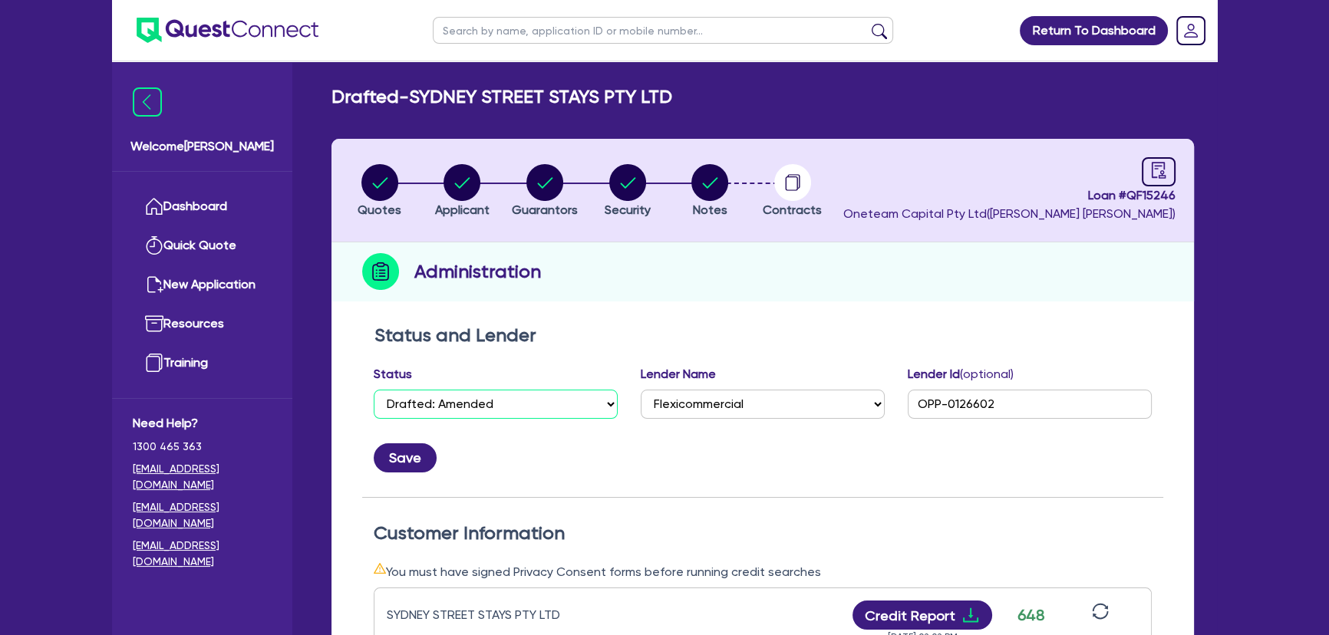
click at [475, 397] on select "Select Quoted Drafted: New Drafted: Amended Submitted: New Submitted: Amended I…" at bounding box center [496, 404] width 244 height 29
select select "APPROVED_WAITING_FOR_MORE_INFO"
click at [374, 390] on select "Select Quoted Drafted: New Drafted: Amended Submitted: New Submitted: Amended I…" at bounding box center [496, 404] width 244 height 29
click at [417, 460] on button "Save" at bounding box center [405, 458] width 63 height 29
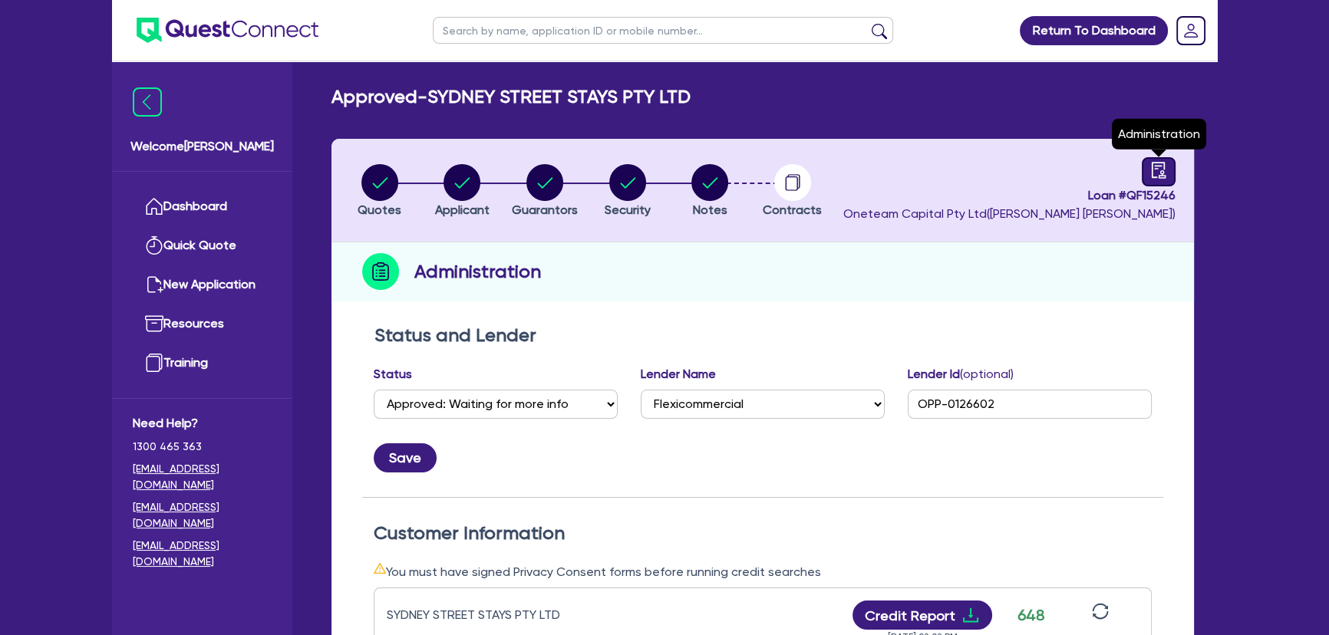
click at [1150, 167] on icon "audit" at bounding box center [1158, 170] width 17 height 17
click at [704, 174] on circle "button" at bounding box center [709, 182] width 37 height 37
select select "Other"
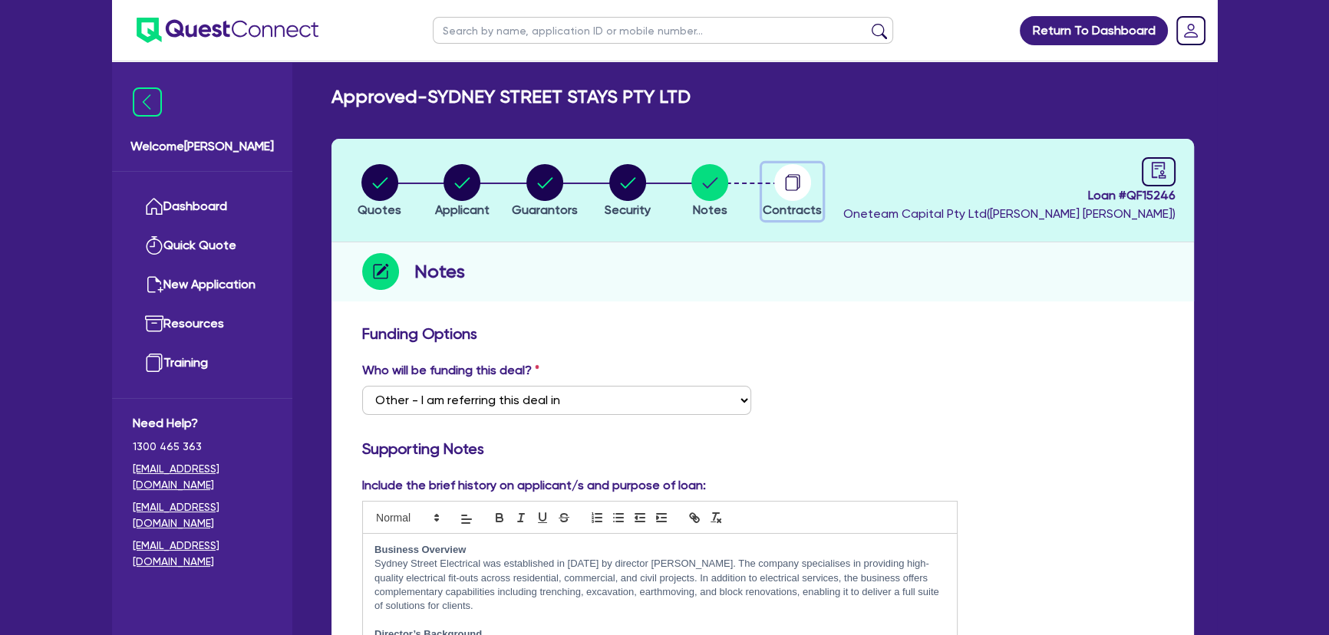
click at [780, 191] on circle "button" at bounding box center [792, 182] width 37 height 37
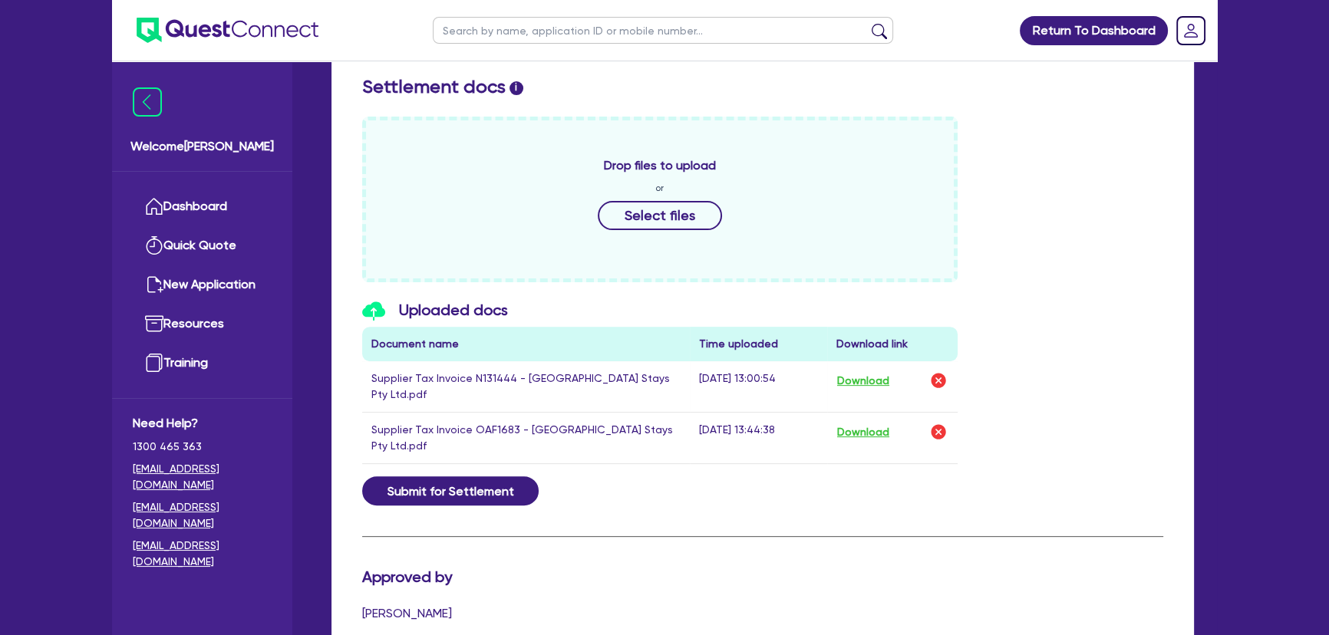
scroll to position [698, 0]
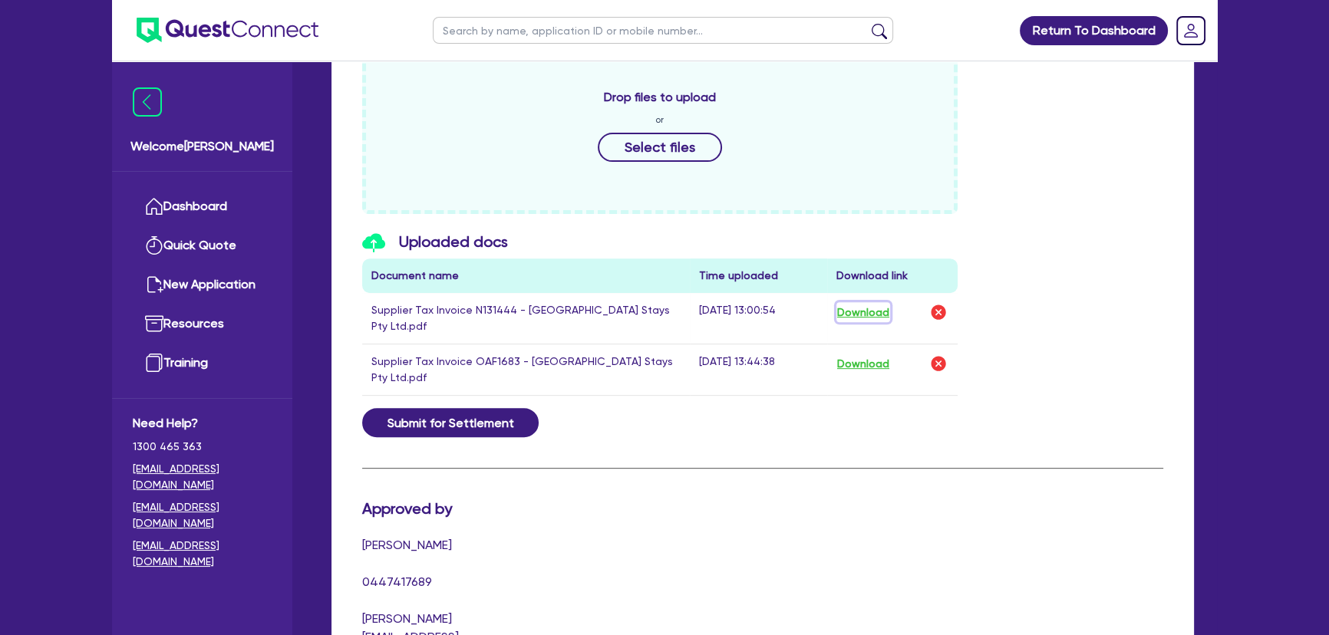
click at [875, 304] on button "Download" at bounding box center [863, 312] width 54 height 20
